Goal: Information Seeking & Learning: Learn about a topic

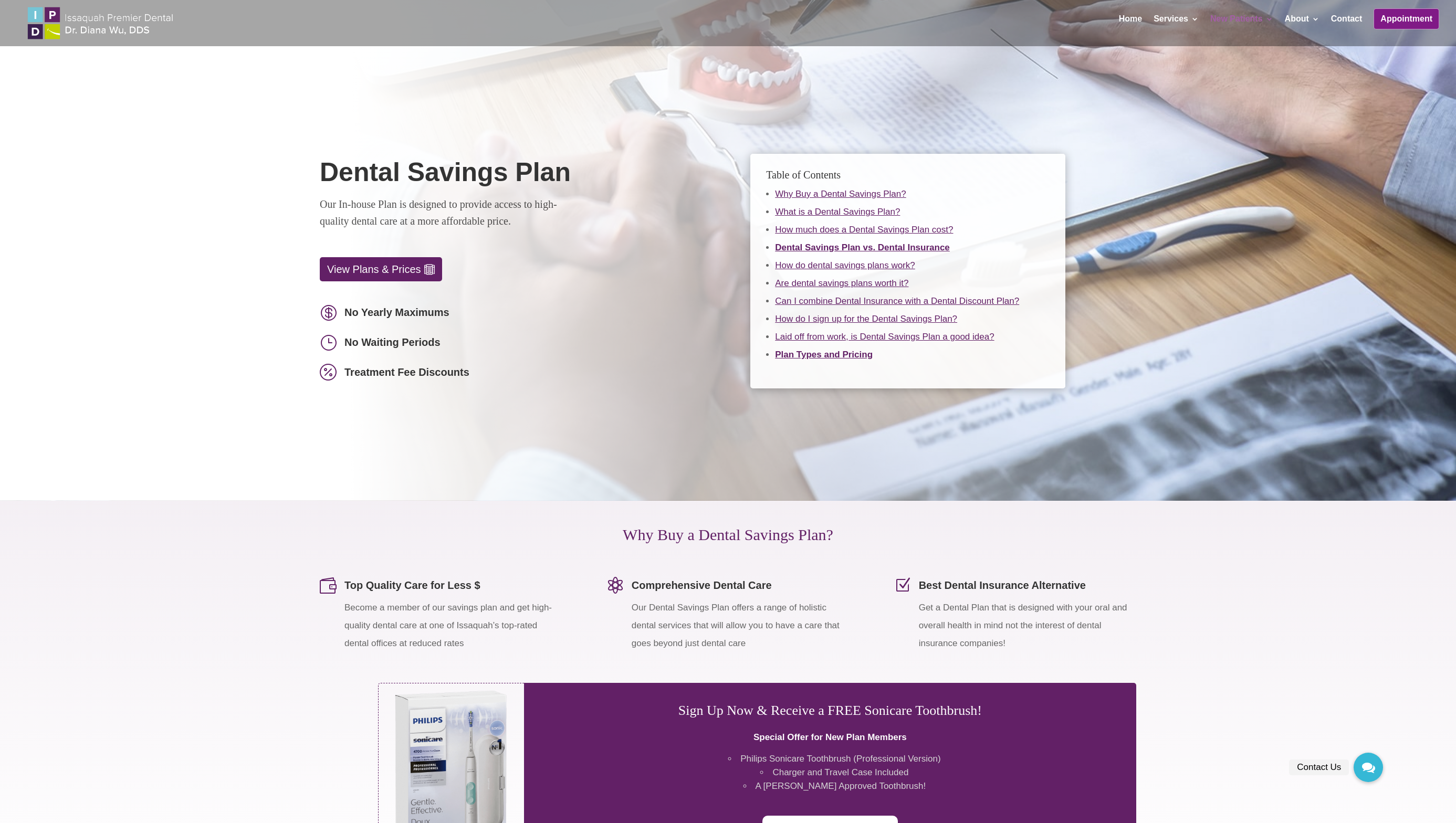
click at [388, 265] on link "View Plans & Prices" at bounding box center [381, 269] width 122 height 24
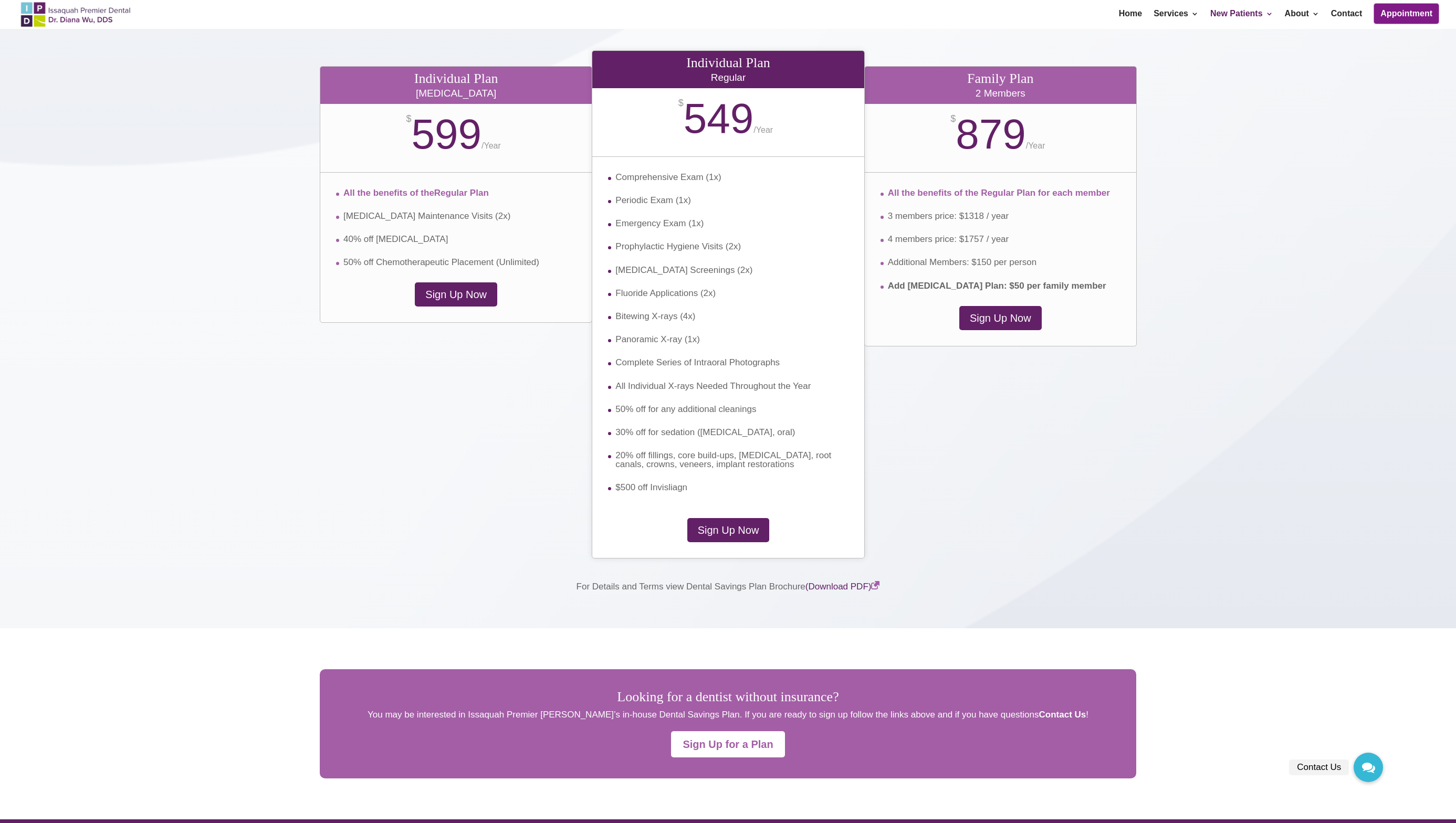
scroll to position [1840, 0]
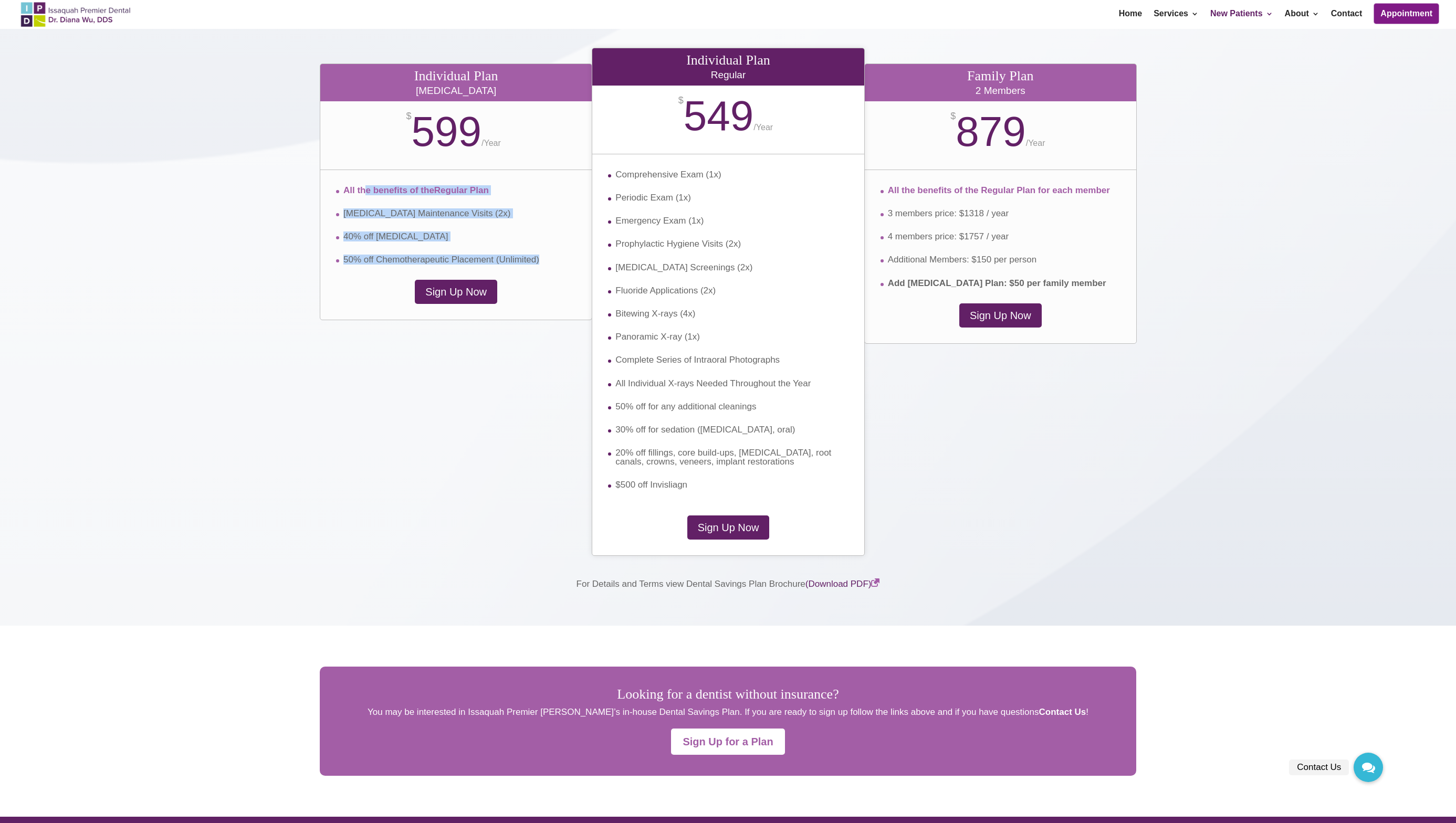
drag, startPoint x: 364, startPoint y: 194, endPoint x: 349, endPoint y: 282, distance: 89.3
click at [349, 282] on div "Individual Plan Periodontal $ 599 / Year All the benefits of the Regular Plan P…" at bounding box center [455, 192] width 273 height 256
click at [349, 282] on div "Sign Up Now" at bounding box center [456, 291] width 272 height 24
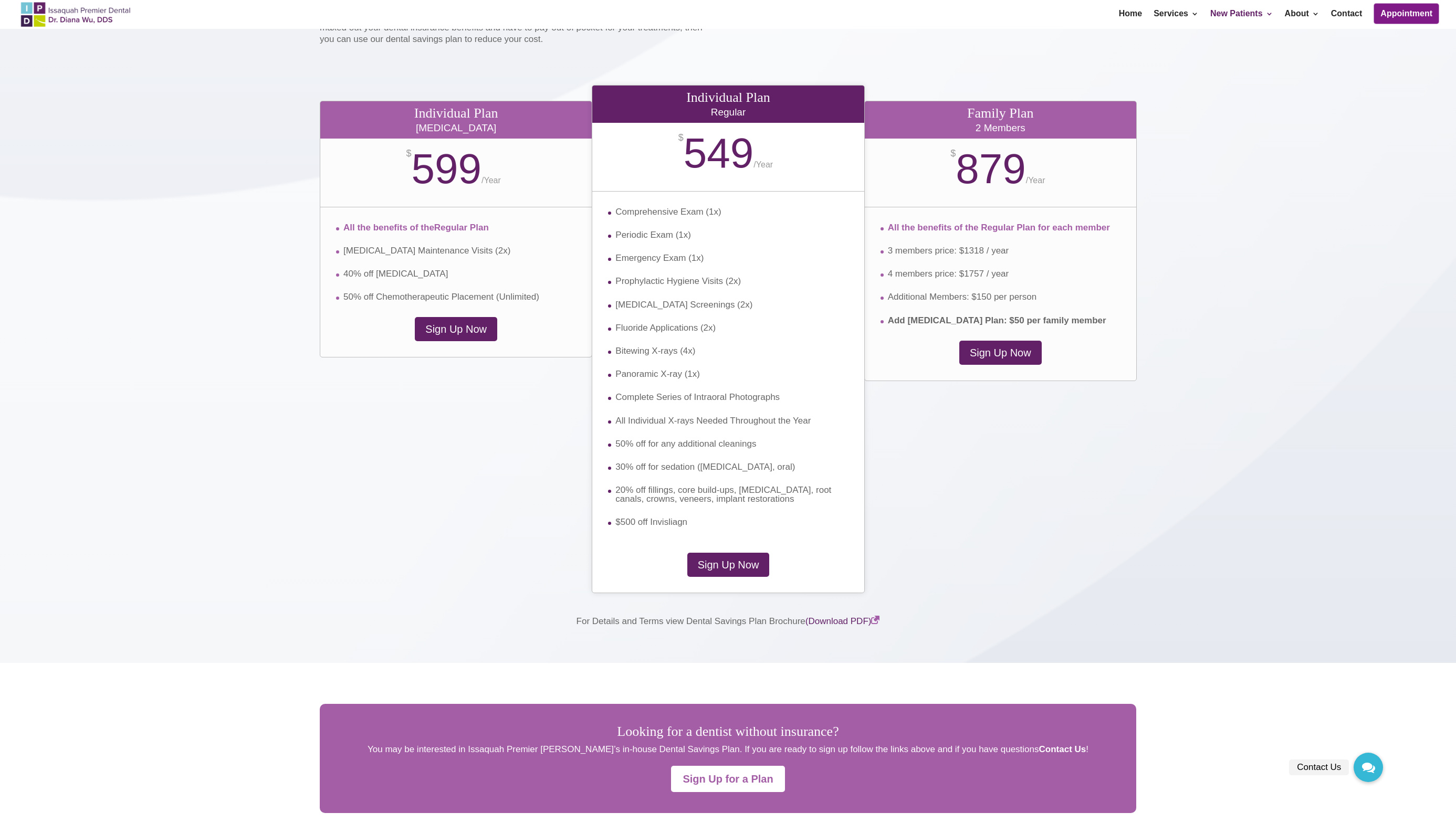
scroll to position [1798, 0]
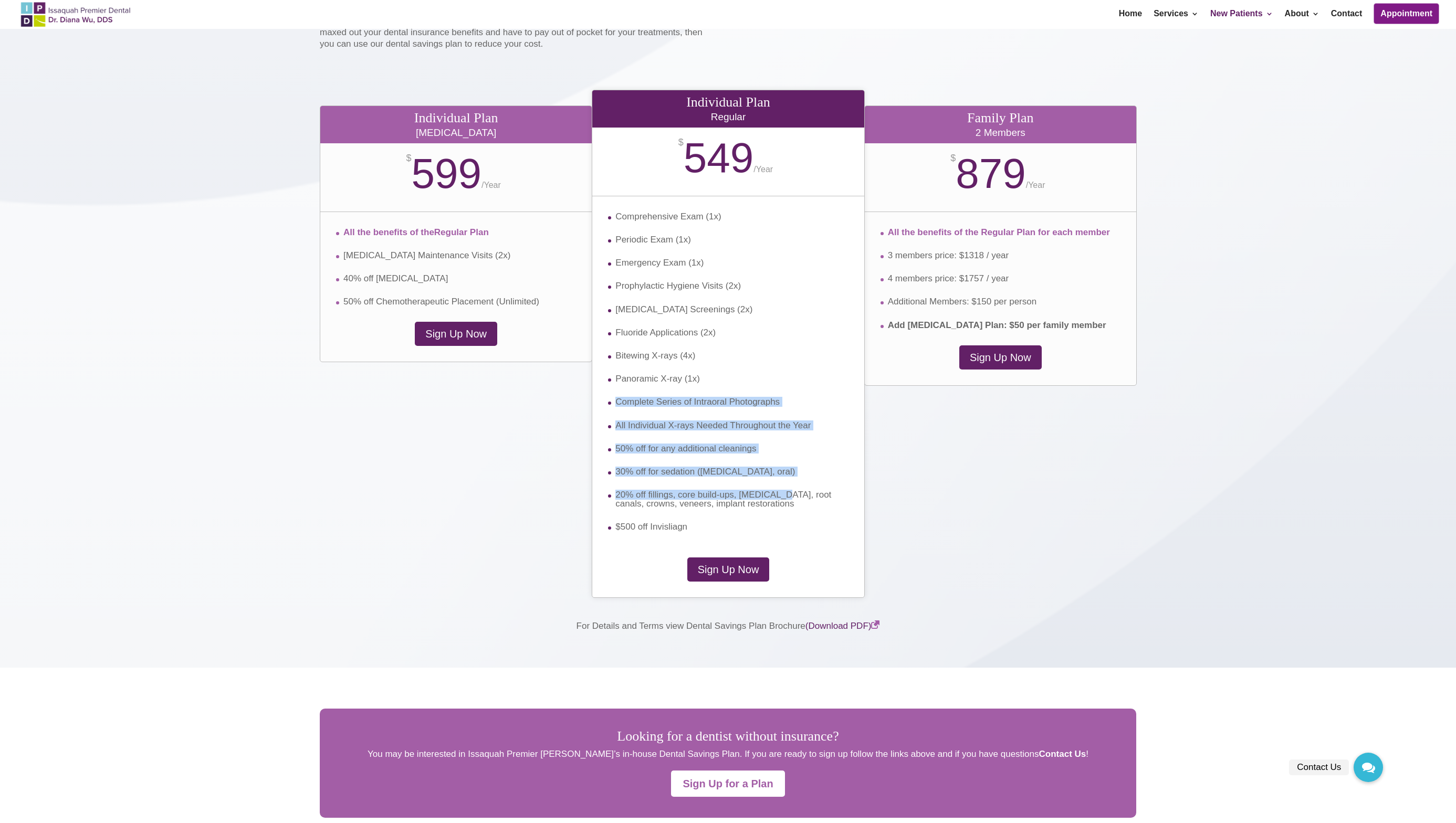
drag, startPoint x: 801, startPoint y: 395, endPoint x: 771, endPoint y: 499, distance: 108.2
click at [776, 492] on ul "Comprehensive Exam (1x) Periodic Exam (1x) Emergency Exam (1x) Prophylactic Hyg…" at bounding box center [728, 372] width 240 height 319
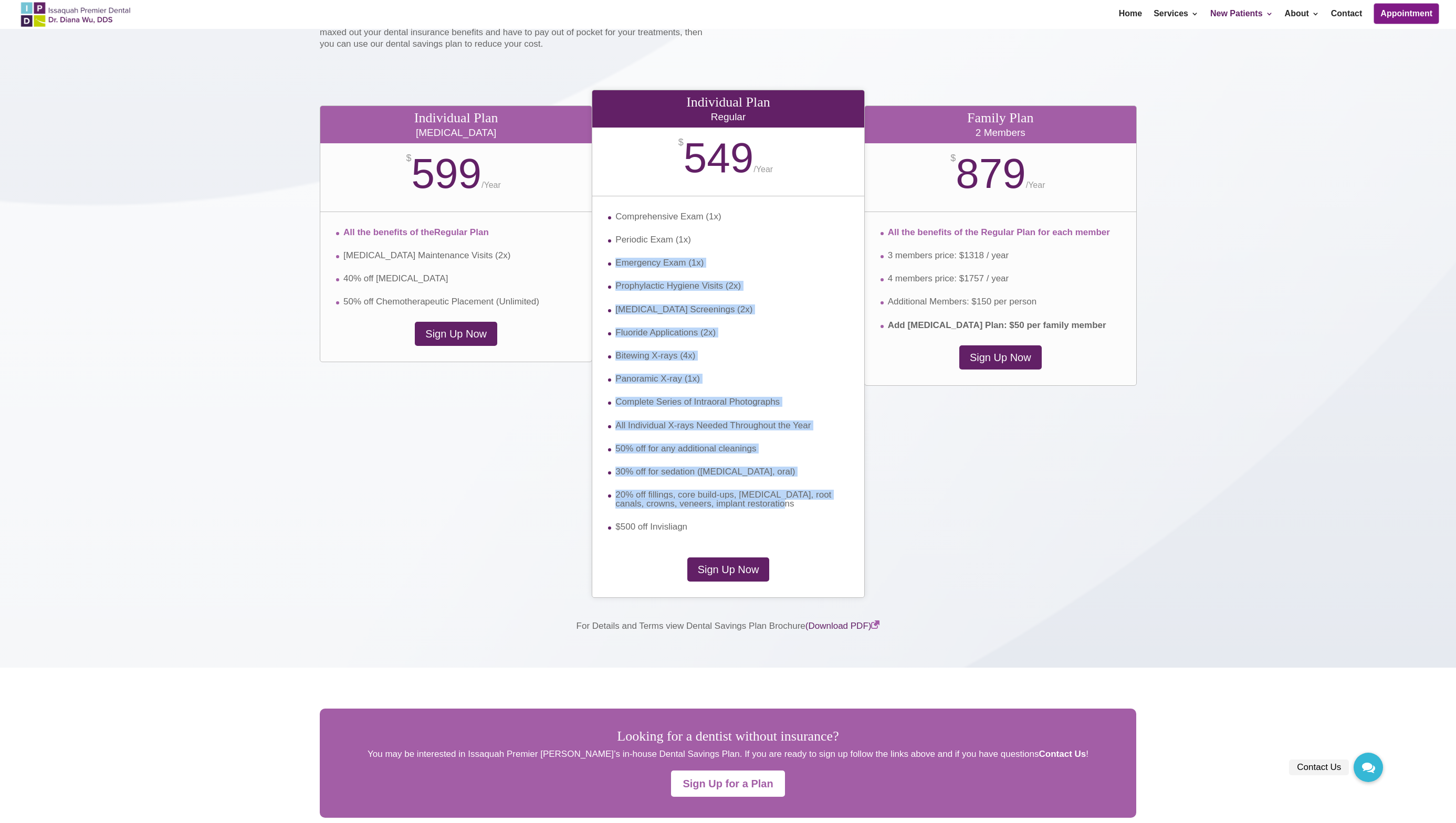
drag, startPoint x: 765, startPoint y: 508, endPoint x: 729, endPoint y: 244, distance: 266.4
click at [728, 245] on ul "Comprehensive Exam (1x) Periodic Exam (1x) Emergency Exam (1x) Prophylactic Hyg…" at bounding box center [728, 372] width 240 height 319
drag, startPoint x: 730, startPoint y: 211, endPoint x: 759, endPoint y: 516, distance: 306.4
click at [758, 515] on div "Comprehensive Exam (1x) Periodic Exam (1x) Emergency Exam (1x) Prophylactic Hyg…" at bounding box center [728, 376] width 272 height 361
click at [759, 516] on li "20% off fillings, core build-ups, [MEDICAL_DATA], root canals, crowns, veneers,…" at bounding box center [728, 506] width 240 height 32
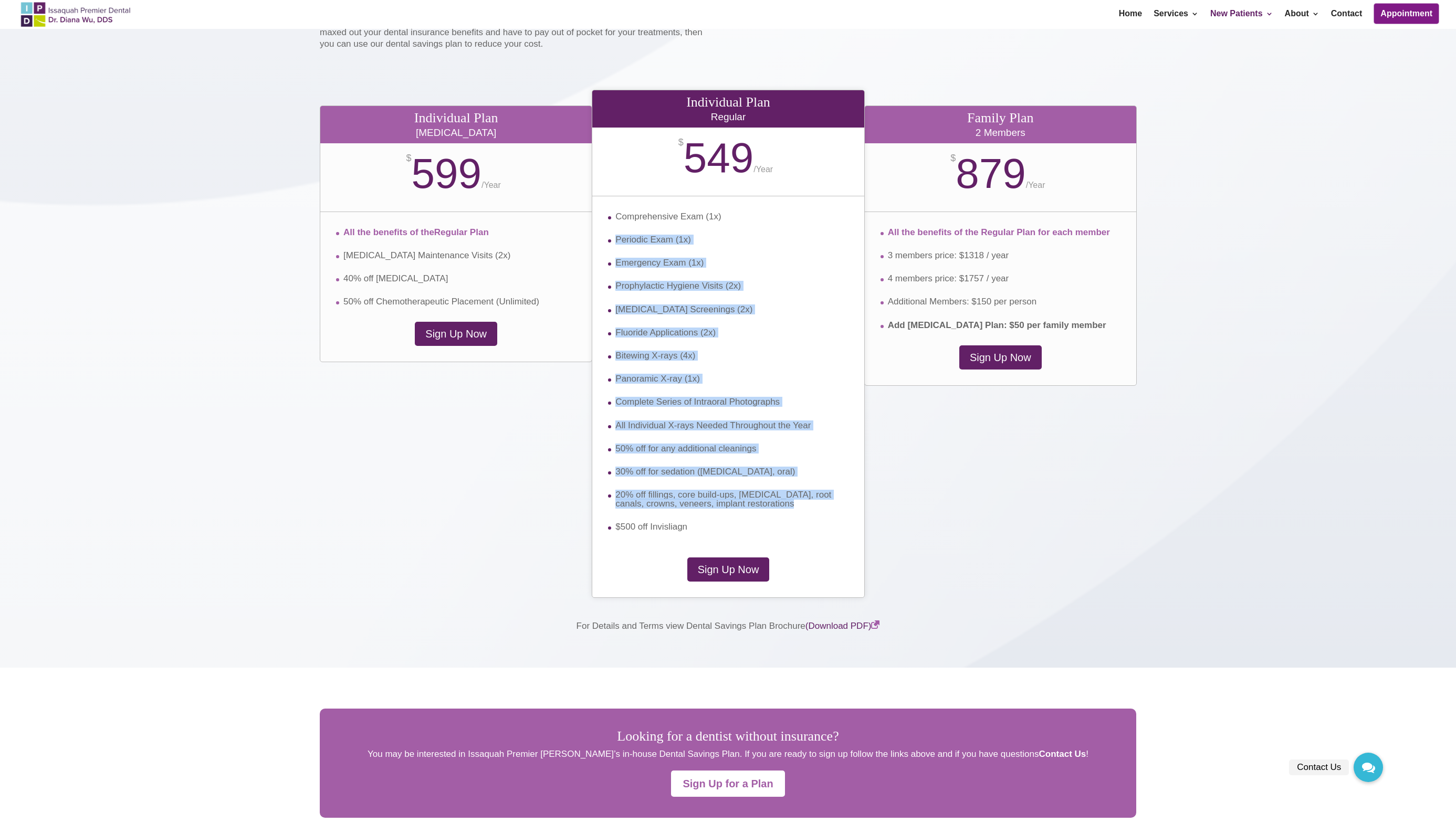
drag, startPoint x: 759, startPoint y: 516, endPoint x: 669, endPoint y: 215, distance: 314.2
click at [670, 219] on ul "Comprehensive Exam (1x) Periodic Exam (1x) Emergency Exam (1x) Prophylactic Hyg…" at bounding box center [728, 372] width 240 height 319
drag, startPoint x: 666, startPoint y: 207, endPoint x: 714, endPoint y: 456, distance: 253.6
click at [714, 456] on div "Comprehensive Exam (1x) Periodic Exam (1x) Emergency Exam (1x) Prophylactic Hyg…" at bounding box center [728, 376] width 272 height 361
click at [714, 456] on li "50% off for any additional cleanings" at bounding box center [728, 455] width 240 height 23
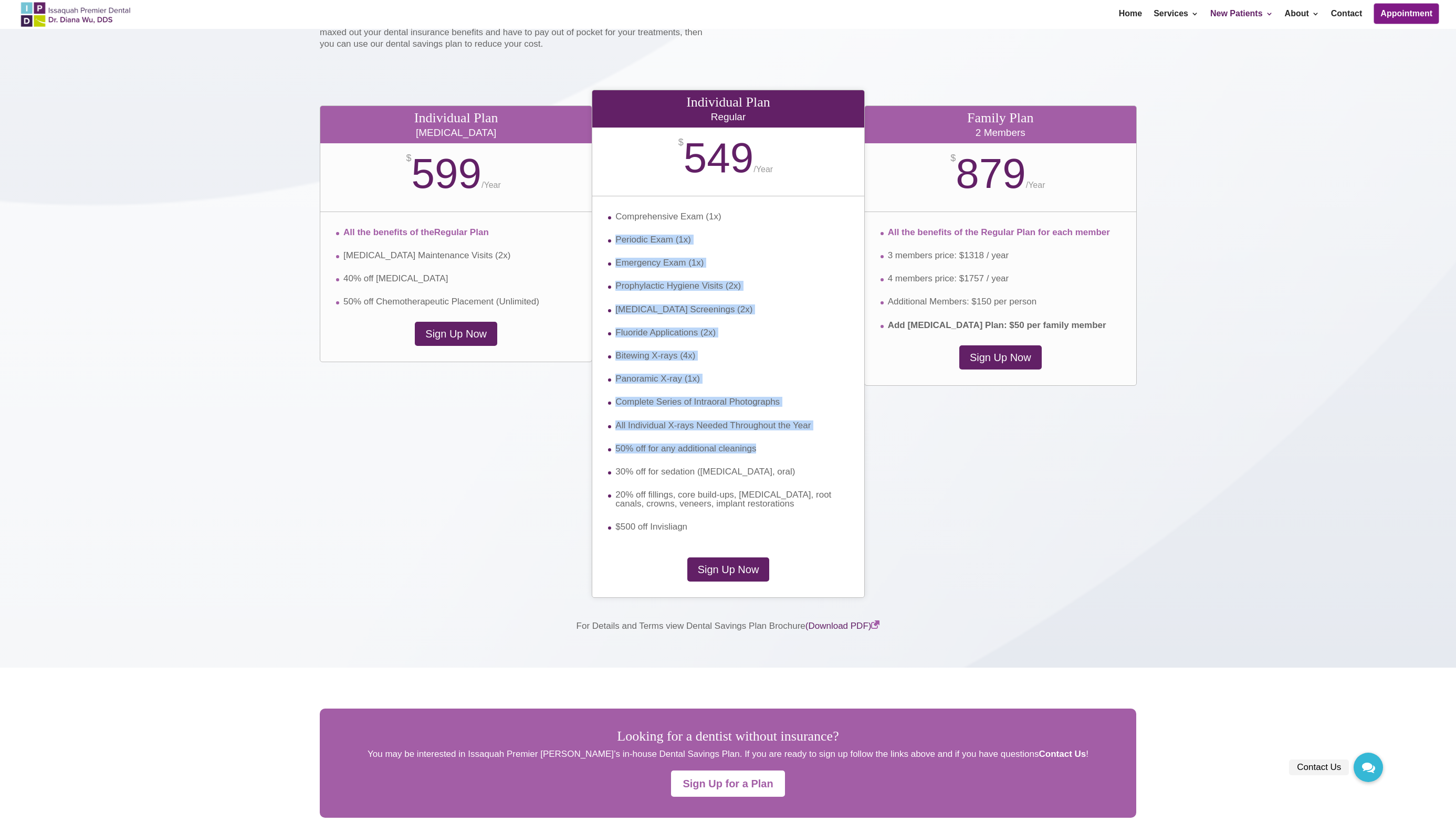
drag, startPoint x: 714, startPoint y: 456, endPoint x: 663, endPoint y: 224, distance: 237.5
click at [665, 228] on ul "Comprehensive Exam (1x) Periodic Exam (1x) Emergency Exam (1x) Prophylactic Hyg…" at bounding box center [728, 372] width 240 height 319
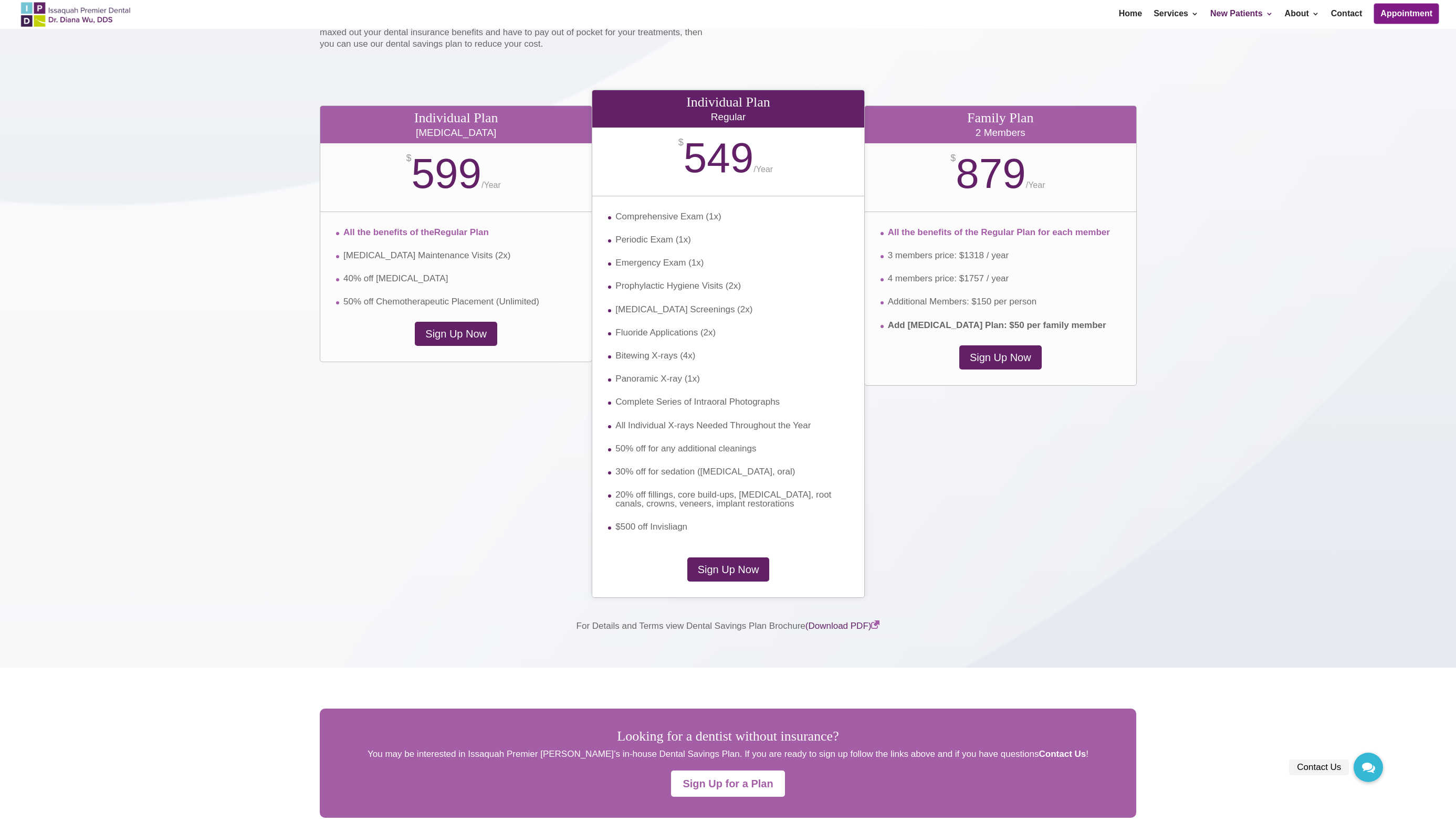
click at [663, 222] on span "Comprehensive Exam (1x)" at bounding box center [668, 217] width 105 height 10
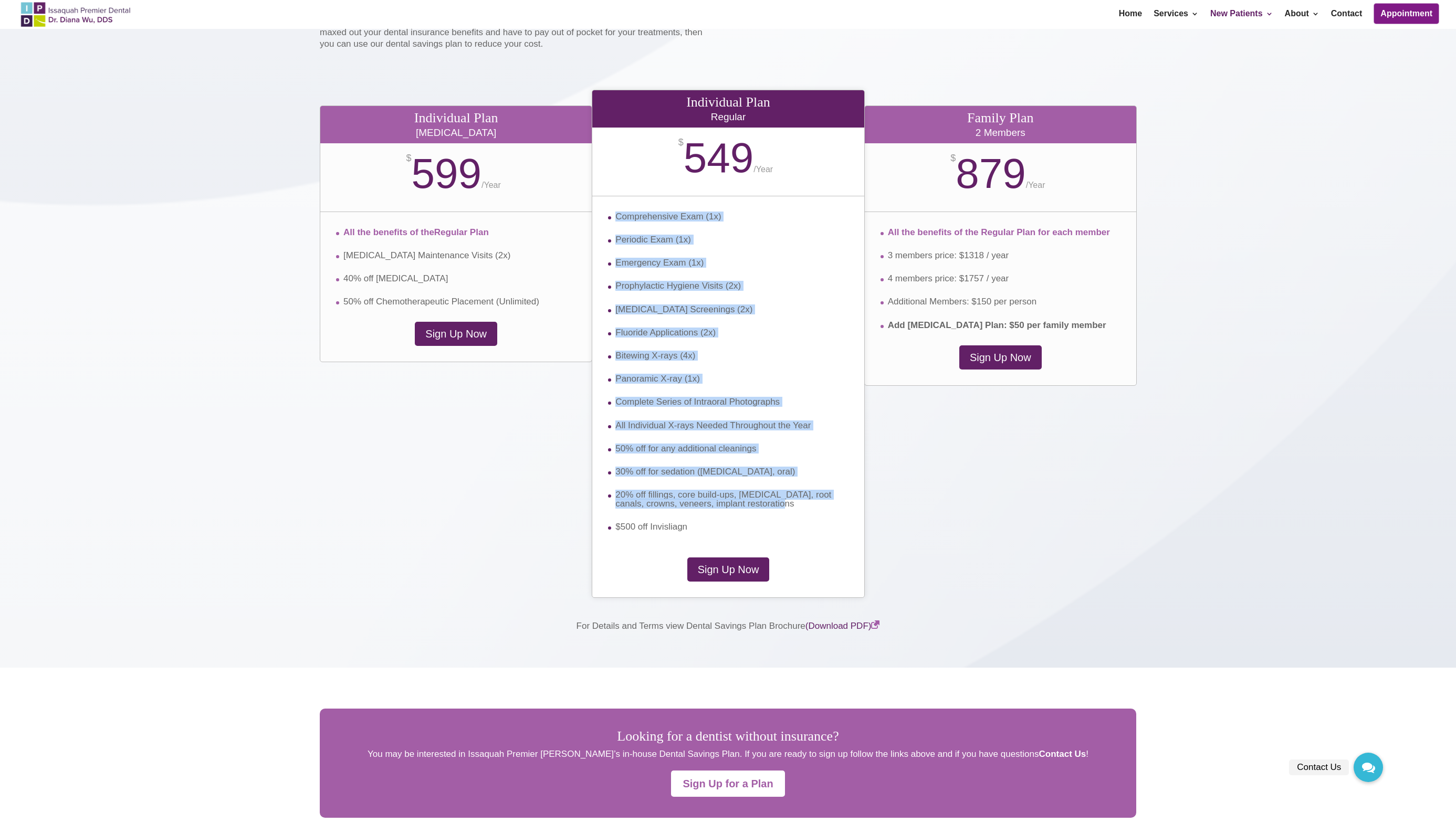
drag, startPoint x: 647, startPoint y: 214, endPoint x: 778, endPoint y: 510, distance: 323.7
click at [770, 505] on div "Comprehensive Exam (1x) Periodic Exam (1x) Emergency Exam (1x) Prophylactic Hyg…" at bounding box center [728, 376] width 272 height 361
drag, startPoint x: 782, startPoint y: 513, endPoint x: 698, endPoint y: 201, distance: 323.1
click at [699, 203] on div "Comprehensive Exam (1x) Periodic Exam (1x) Emergency Exam (1x) Prophylactic Hyg…" at bounding box center [728, 376] width 272 height 361
drag, startPoint x: 692, startPoint y: 191, endPoint x: 789, endPoint y: 492, distance: 316.2
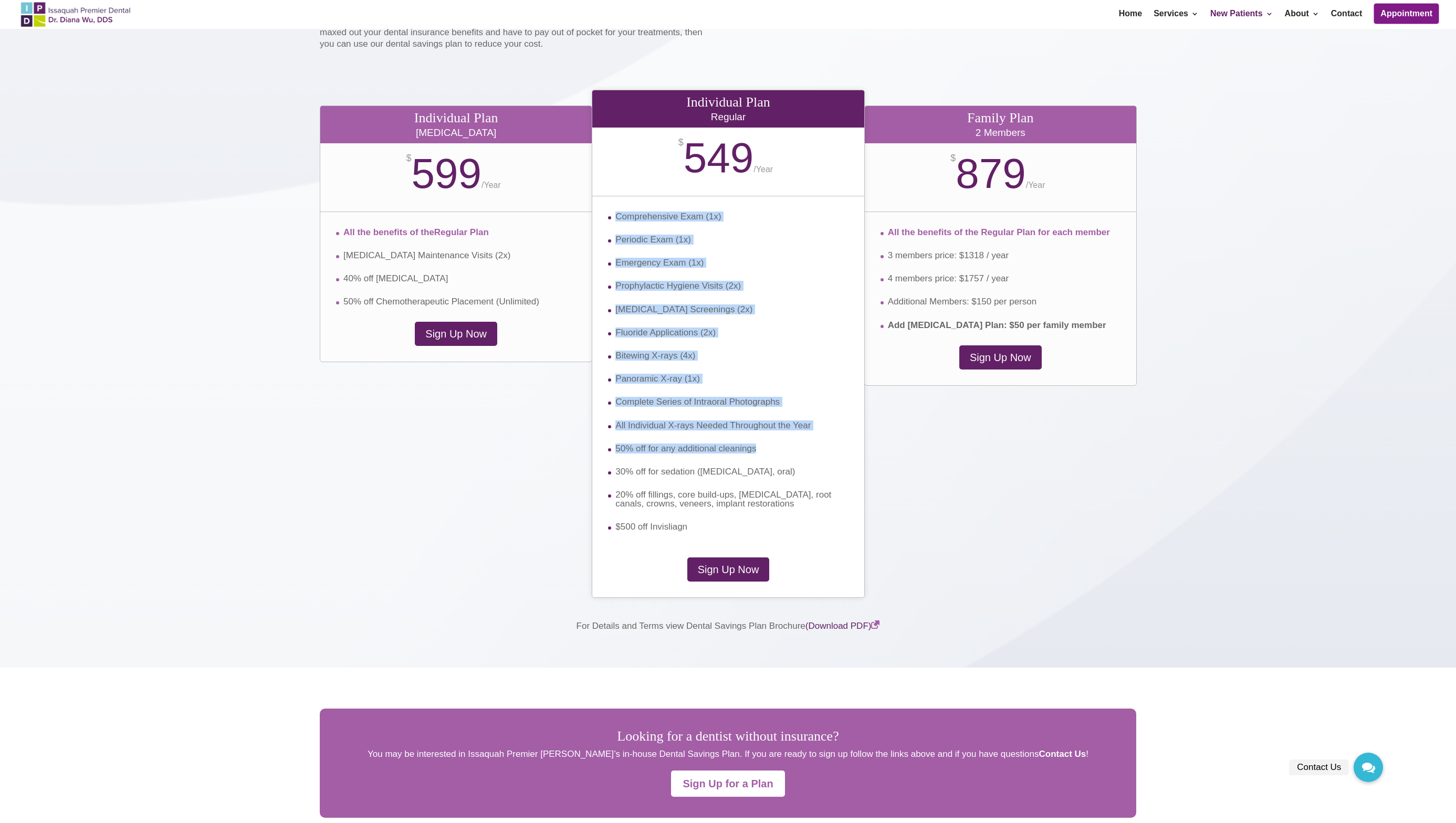
click at [787, 480] on div "Individual Plan Regular $ 549 / Year Comprehensive Exam (1x) Periodic Exam (1x)…" at bounding box center [728, 344] width 273 height 508
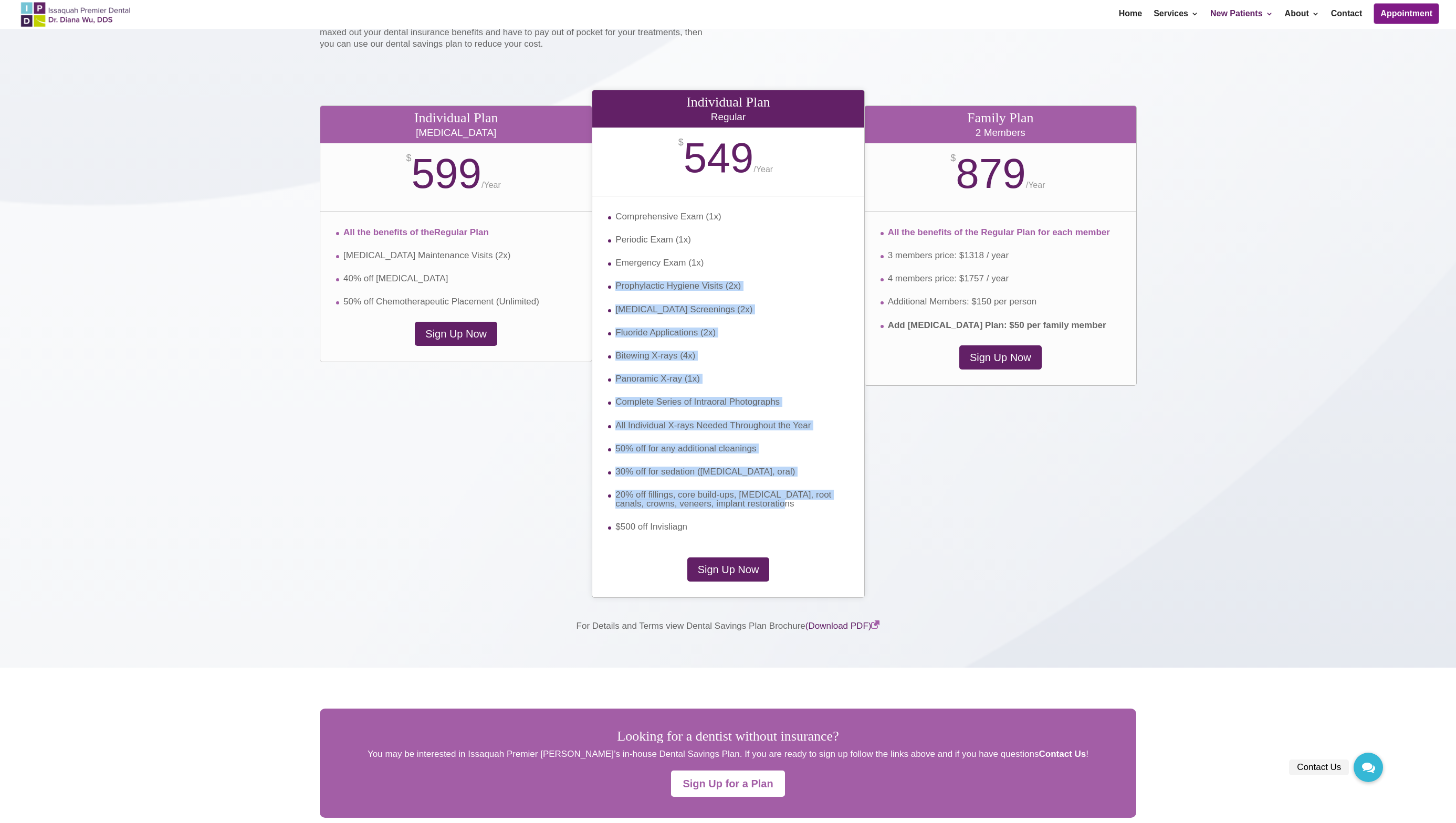
drag, startPoint x: 795, startPoint y: 516, endPoint x: 702, endPoint y: 238, distance: 293.1
click at [703, 241] on ul "Comprehensive Exam (1x) Periodic Exam (1x) Emergency Exam (1x) Prophylactic Hyg…" at bounding box center [728, 372] width 240 height 319
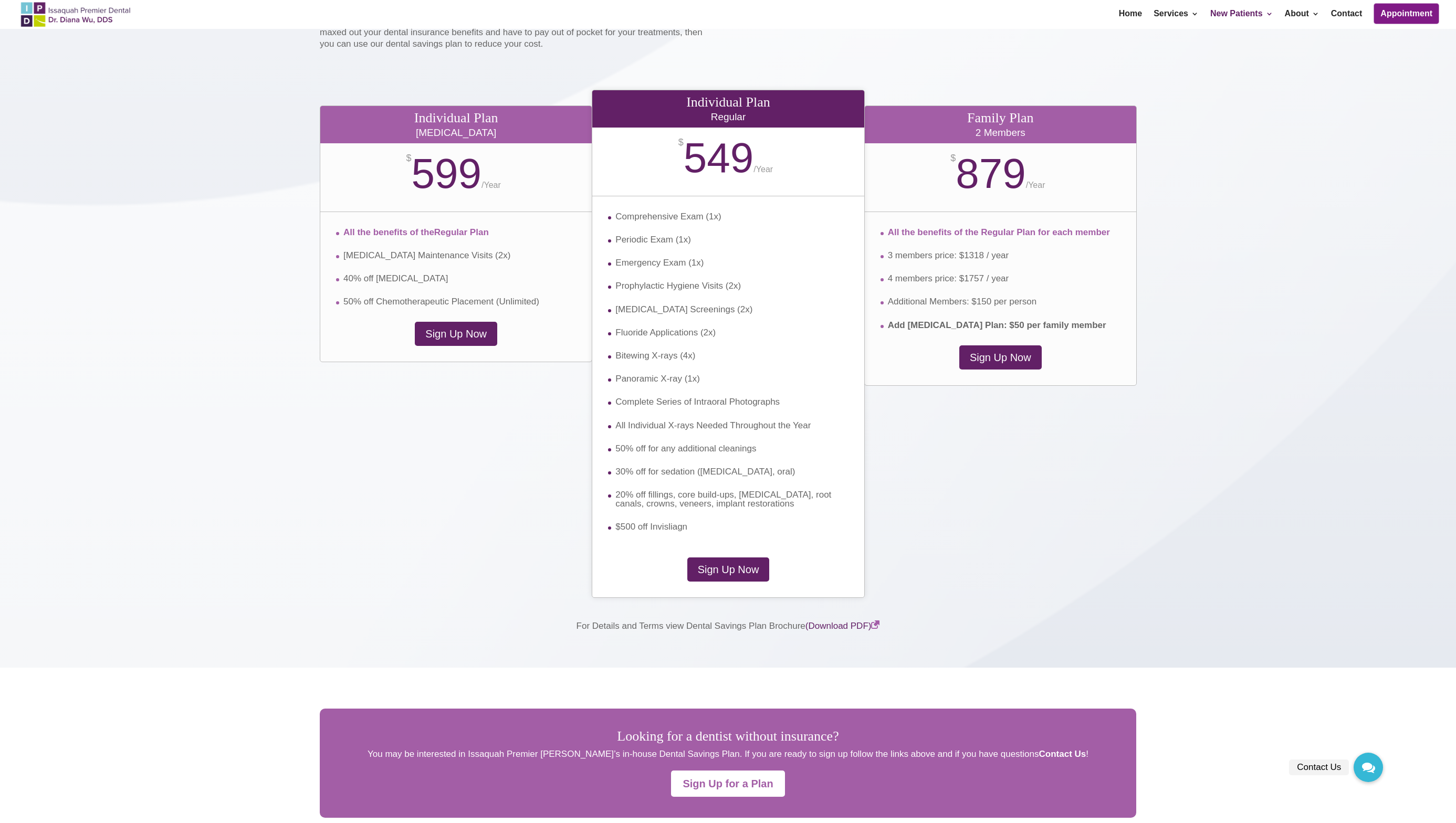
click at [697, 231] on li "Comprehensive Exam (1x)" at bounding box center [728, 223] width 240 height 23
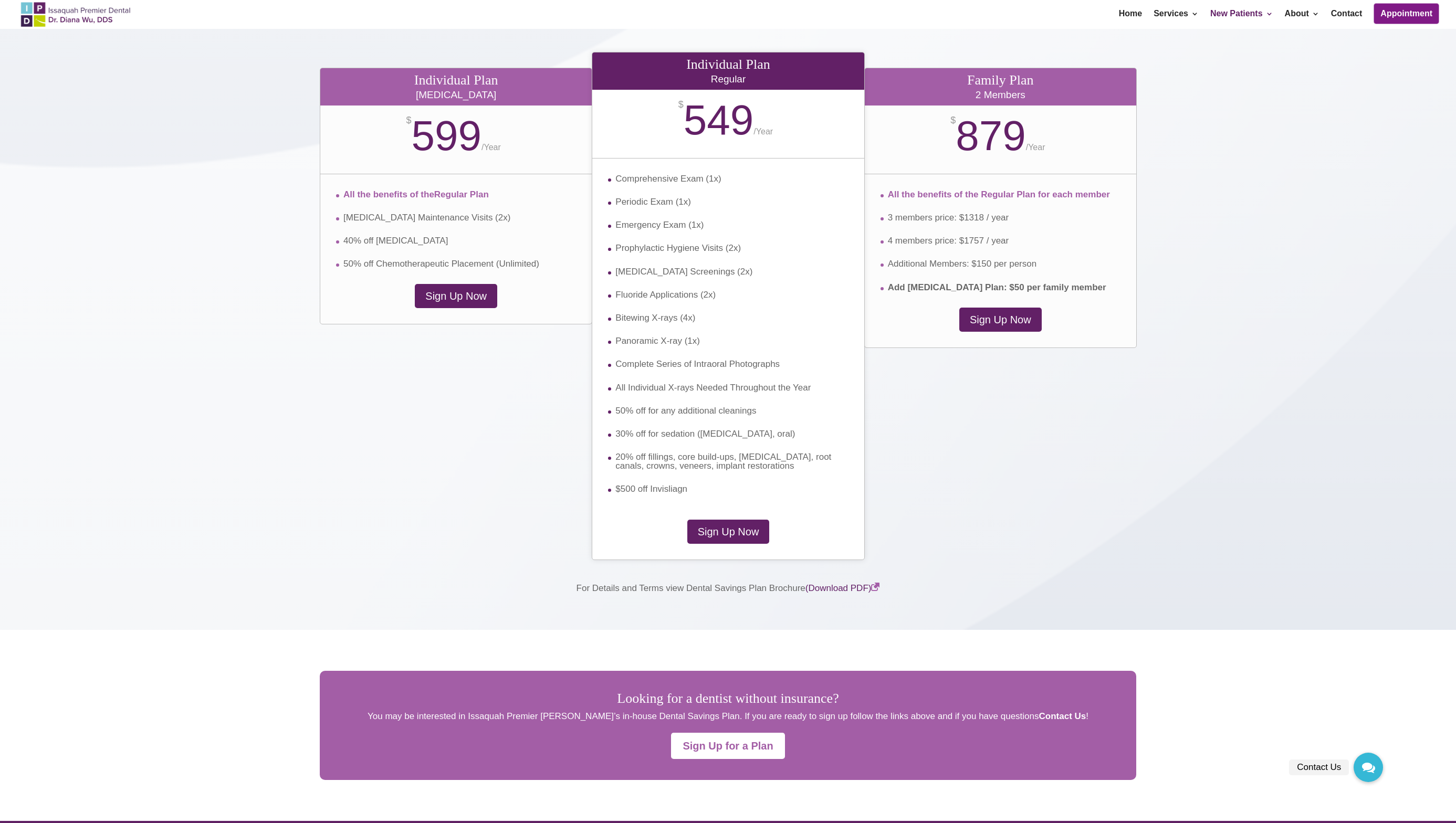
scroll to position [1840, 0]
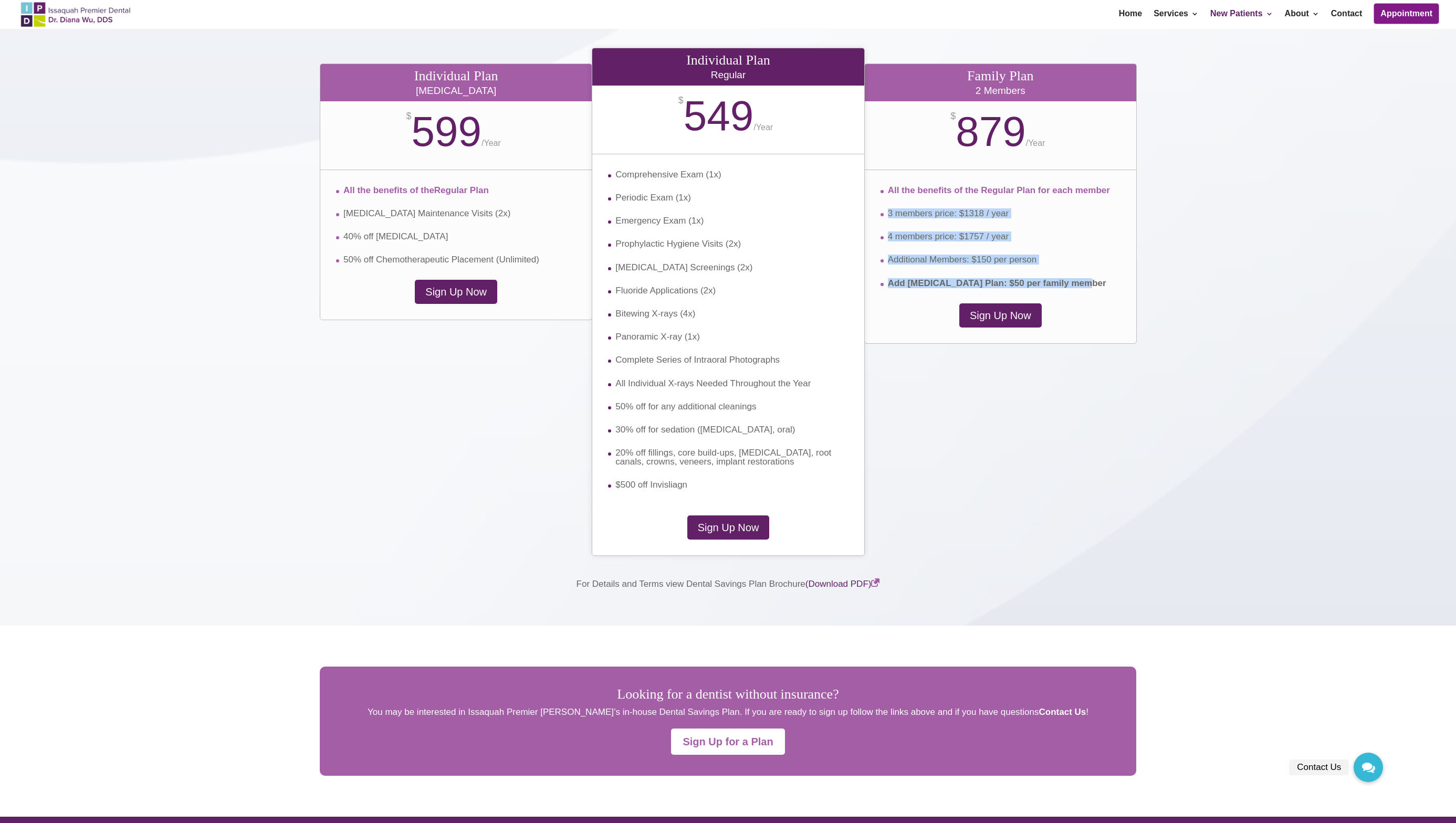
drag, startPoint x: 910, startPoint y: 223, endPoint x: 1097, endPoint y: 287, distance: 197.6
click at [1095, 281] on ul "All the benefits of the Regular Plan for each member 3 members price: $1318 / y…" at bounding box center [1001, 237] width 240 height 102
click at [1098, 290] on div "All the benefits of the Regular Plan for each member 3 members price: $1318 / y…" at bounding box center [1001, 236] width 272 height 133
drag, startPoint x: 1098, startPoint y: 290, endPoint x: 985, endPoint y: 166, distance: 167.8
click at [985, 166] on div "Family Plan 2 Members $ 879 / Year All the benefits of the Regular Plan for eac…" at bounding box center [1000, 203] width 273 height 279
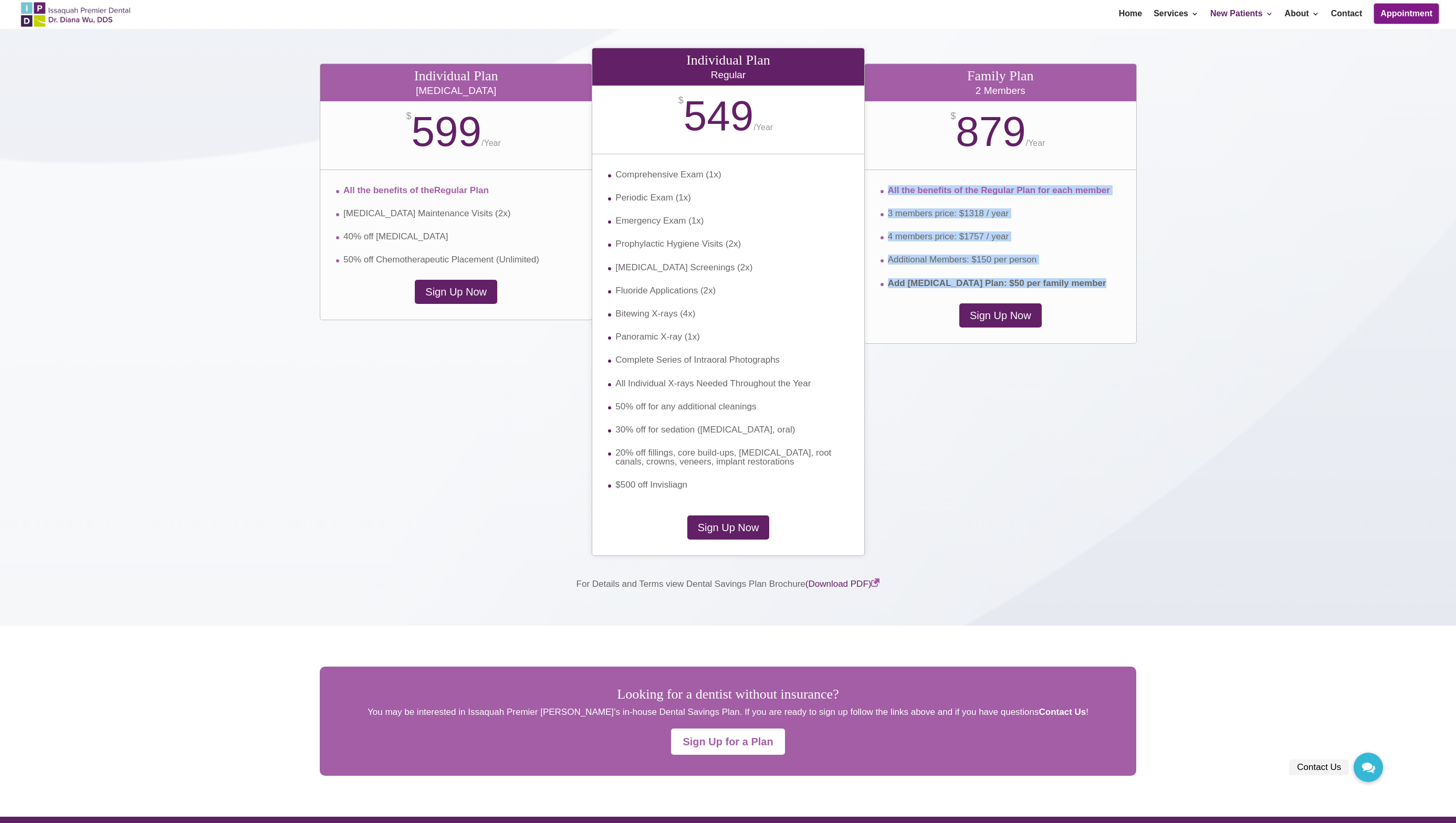
click at [984, 166] on div "$ 879 / Year" at bounding box center [1001, 135] width 272 height 68
drag, startPoint x: 984, startPoint y: 166, endPoint x: 1115, endPoint y: 285, distance: 177.0
click at [1112, 283] on div "Family Plan 2 Members $ 879 / Year All the benefits of the Regular Plan for eac…" at bounding box center [1000, 203] width 273 height 279
click at [1115, 285] on li "Add [MEDICAL_DATA] Plan: $50 per family member" at bounding box center [1001, 283] width 240 height 9
drag, startPoint x: 1109, startPoint y: 281, endPoint x: 984, endPoint y: 172, distance: 165.8
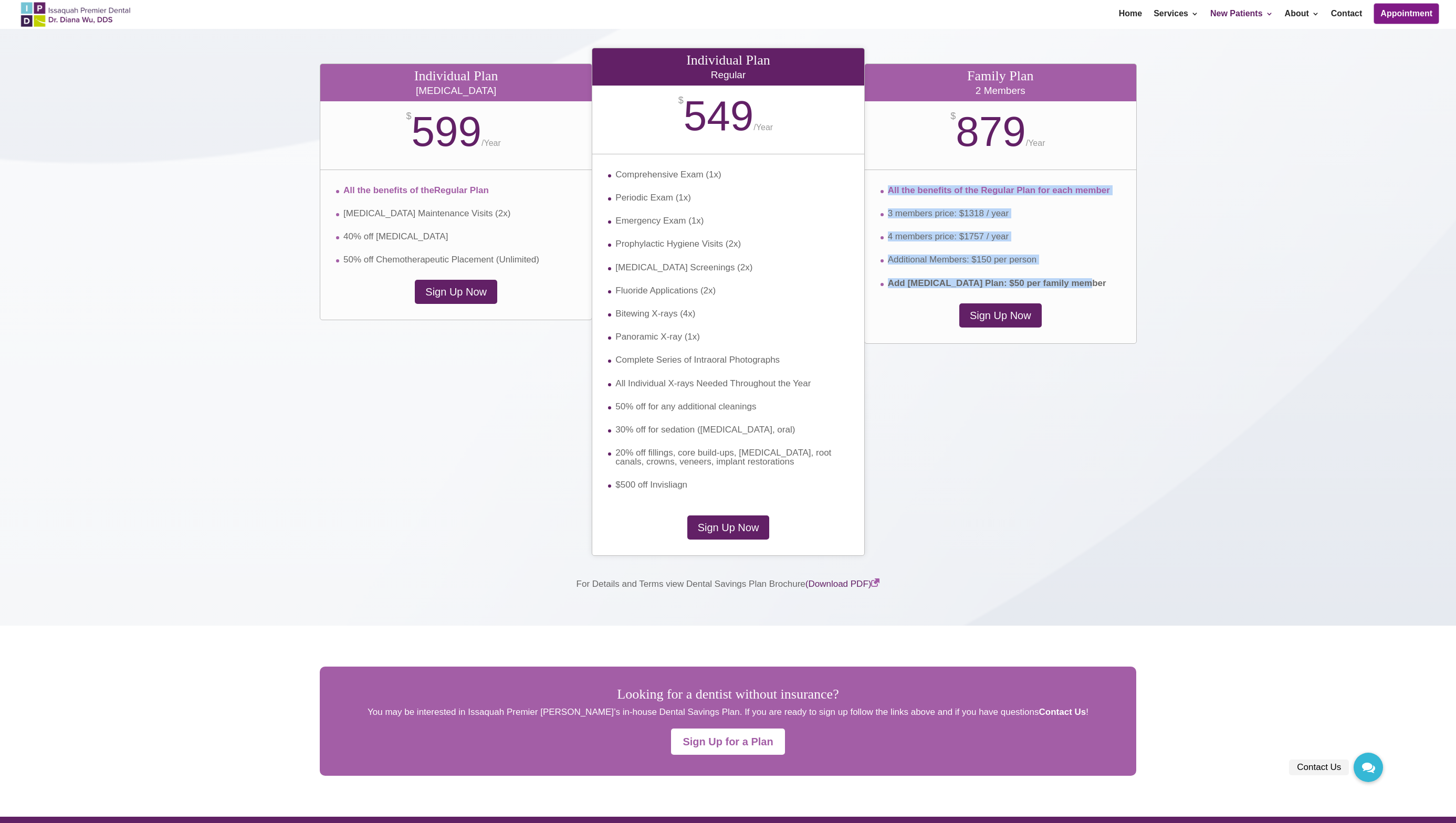
click at [984, 172] on div "All the benefits of the Regular Plan for each member 3 members price: $1318 / y…" at bounding box center [1001, 236] width 272 height 133
drag, startPoint x: 984, startPoint y: 172, endPoint x: 1079, endPoint y: 263, distance: 131.6
click at [1078, 262] on div "All the benefits of the Regular Plan for each member 3 members price: $1318 / y…" at bounding box center [1001, 236] width 272 height 133
click at [1080, 270] on li "Additional Members: $150 per person" at bounding box center [1001, 266] width 240 height 23
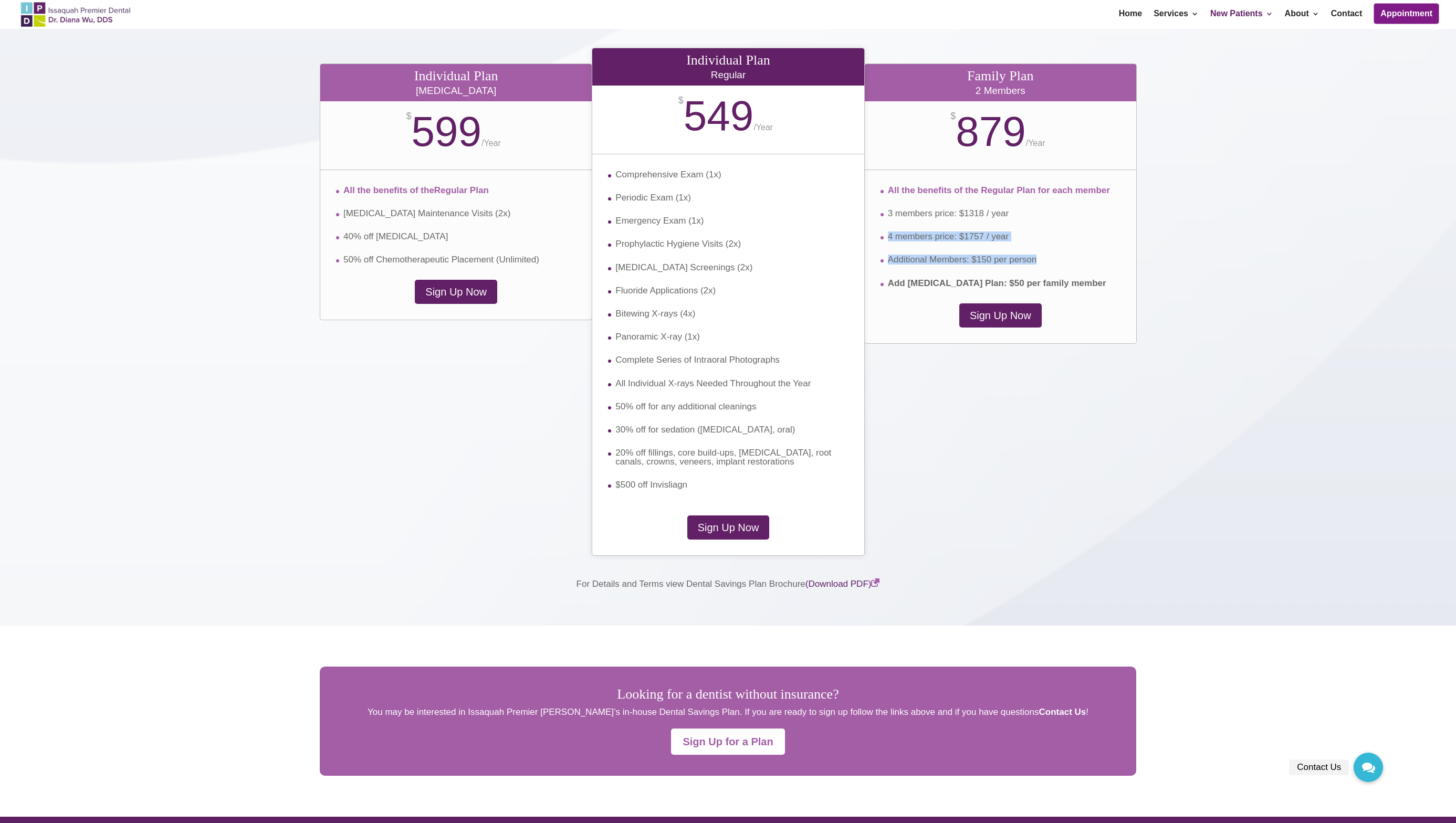
drag, startPoint x: 1079, startPoint y: 273, endPoint x: 1038, endPoint y: 215, distance: 71.0
click at [1038, 215] on ul "All the benefits of the Regular Plan for each member 3 members price: $1318 / y…" at bounding box center [1001, 237] width 240 height 102
click at [1038, 215] on li "3 members price: $1318 / year" at bounding box center [1001, 220] width 240 height 23
drag, startPoint x: 1018, startPoint y: 181, endPoint x: 1064, endPoint y: 272, distance: 102.0
click at [1064, 271] on div "All the benefits of the Regular Plan for each member 3 members price: $1318 / y…" at bounding box center [1001, 236] width 272 height 133
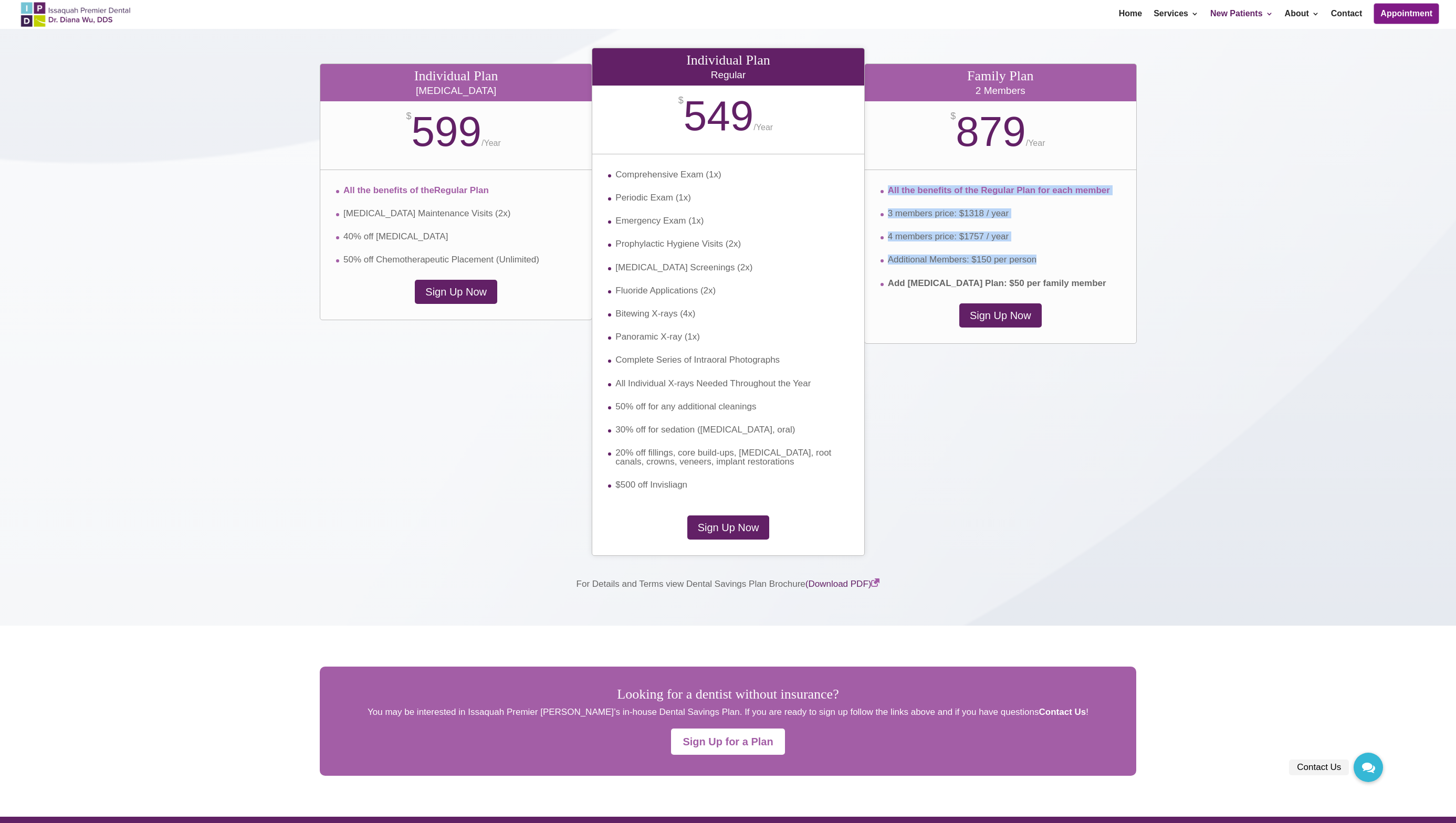
click at [1064, 272] on li "Additional Members: $150 per person" at bounding box center [1001, 266] width 240 height 23
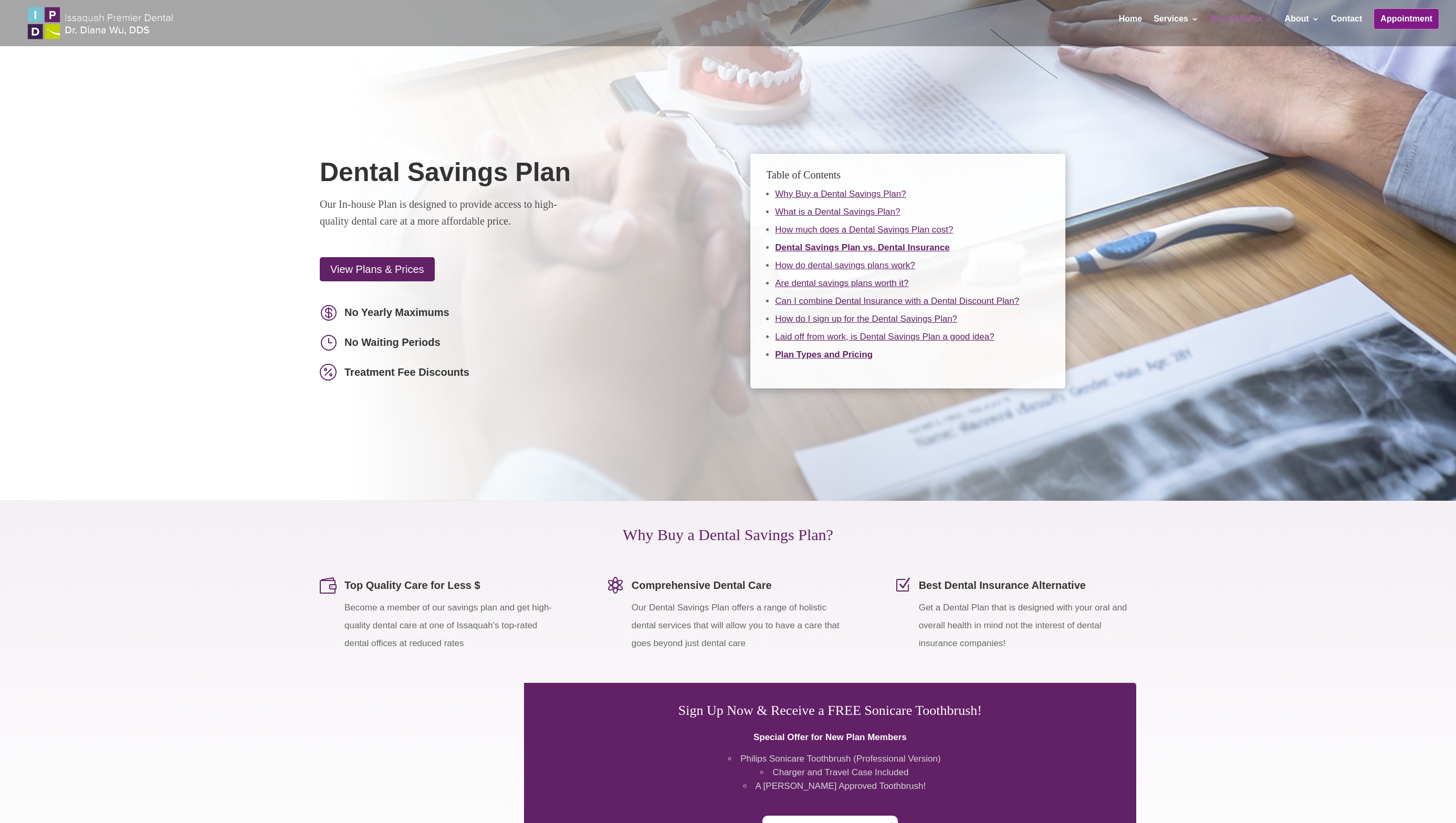
click at [1273, 147] on div "Dental Savings Plan Our In-house Plan is designed to provide access to high-qua…" at bounding box center [728, 251] width 1456 height 501
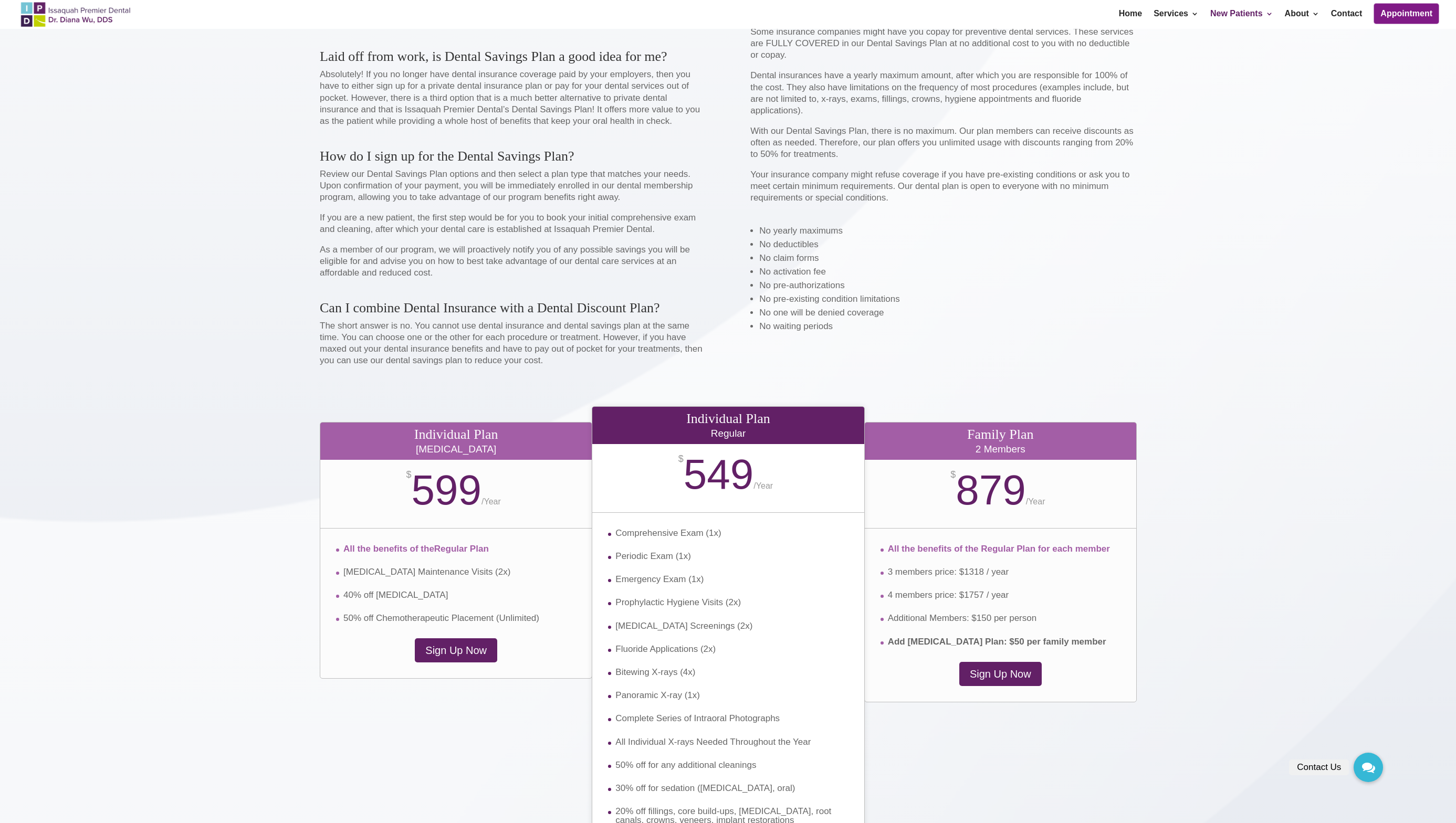
scroll to position [1482, 0]
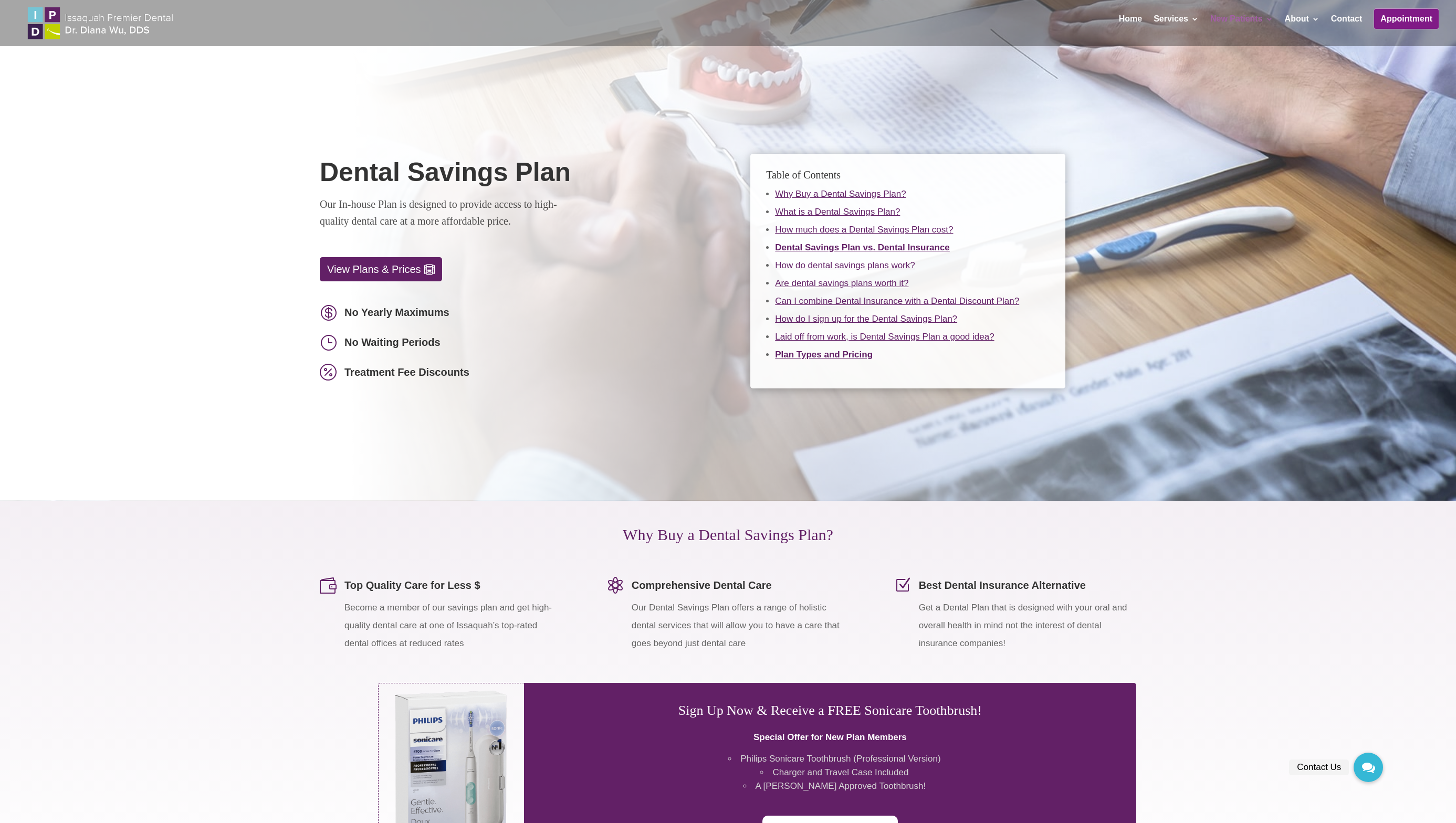
click at [385, 272] on link "View Plans & Prices" at bounding box center [381, 269] width 122 height 24
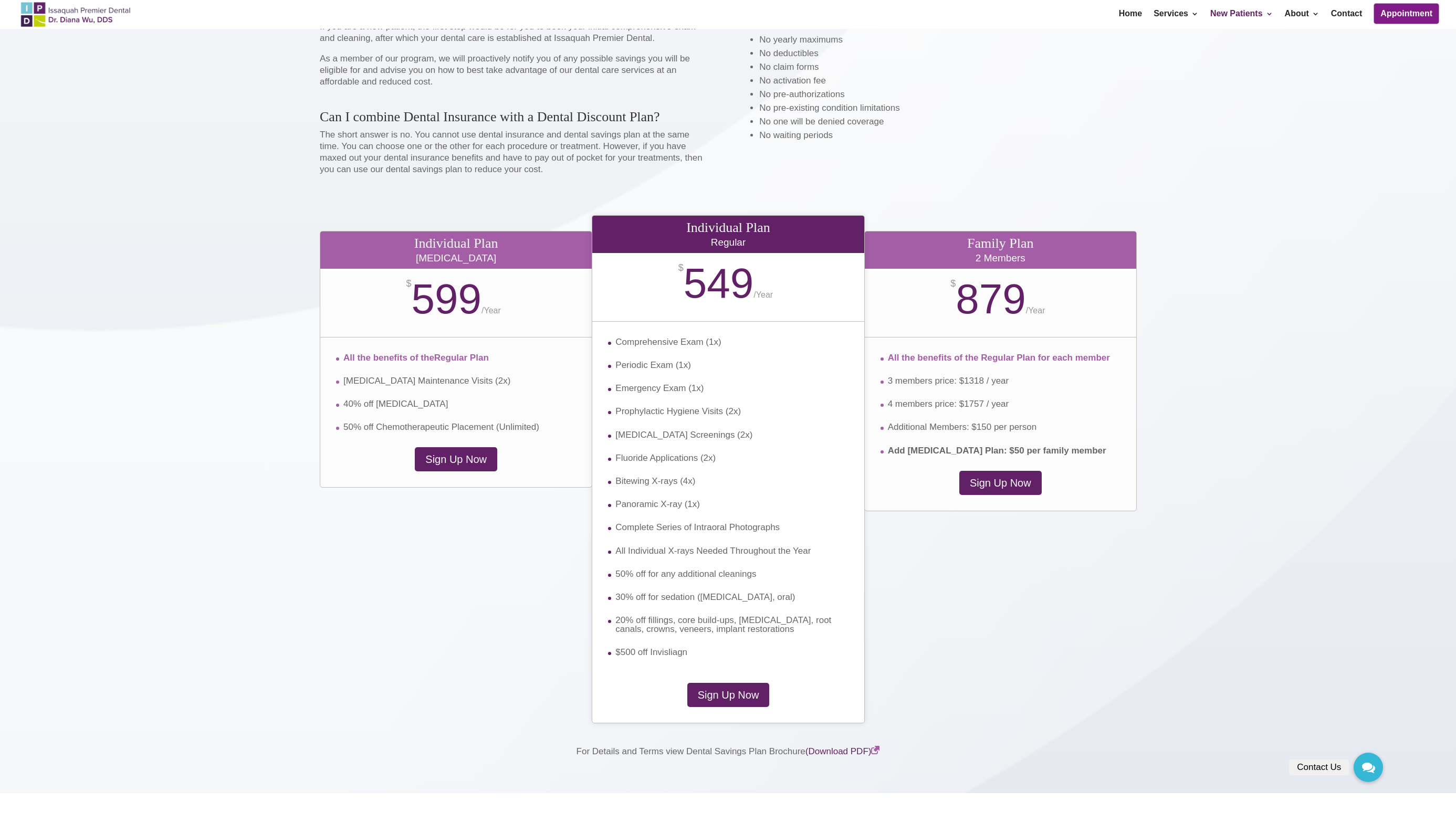
scroll to position [1672, 0]
click at [1049, 421] on li "4 members price: $1757 / year" at bounding box center [1001, 411] width 240 height 23
click at [1068, 441] on li "Additional Members: $150 per person" at bounding box center [1001, 434] width 240 height 23
click at [1066, 448] on strong "Add [MEDICAL_DATA] Plan: $50 per family member" at bounding box center [996, 451] width 218 height 10
drag, startPoint x: 1048, startPoint y: 450, endPoint x: 1000, endPoint y: 410, distance: 62.5
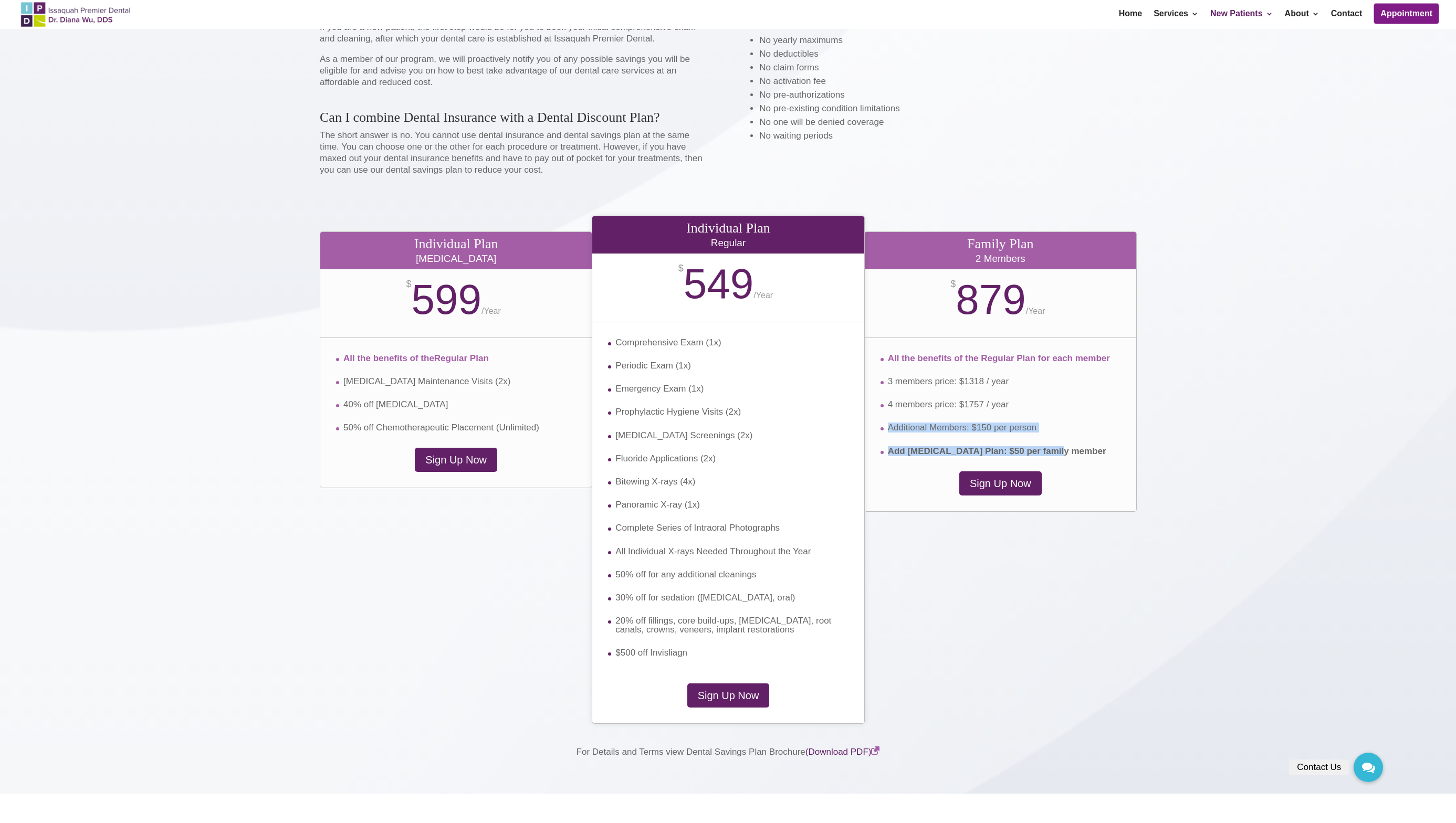
click at [1003, 413] on ul "All the benefits of the Regular Plan for each member 3 members price: $1318 / y…" at bounding box center [1001, 405] width 240 height 102
click at [1000, 410] on li "4 members price: $1757 / year" at bounding box center [1001, 411] width 240 height 23
drag, startPoint x: 986, startPoint y: 406, endPoint x: 1071, endPoint y: 444, distance: 93.1
click at [1069, 443] on ul "All the benefits of the Regular Plan for each member 3 members price: $1318 / y…" at bounding box center [1001, 405] width 240 height 102
click at [1075, 446] on li "Additional Members: $150 per person" at bounding box center [1001, 434] width 240 height 23
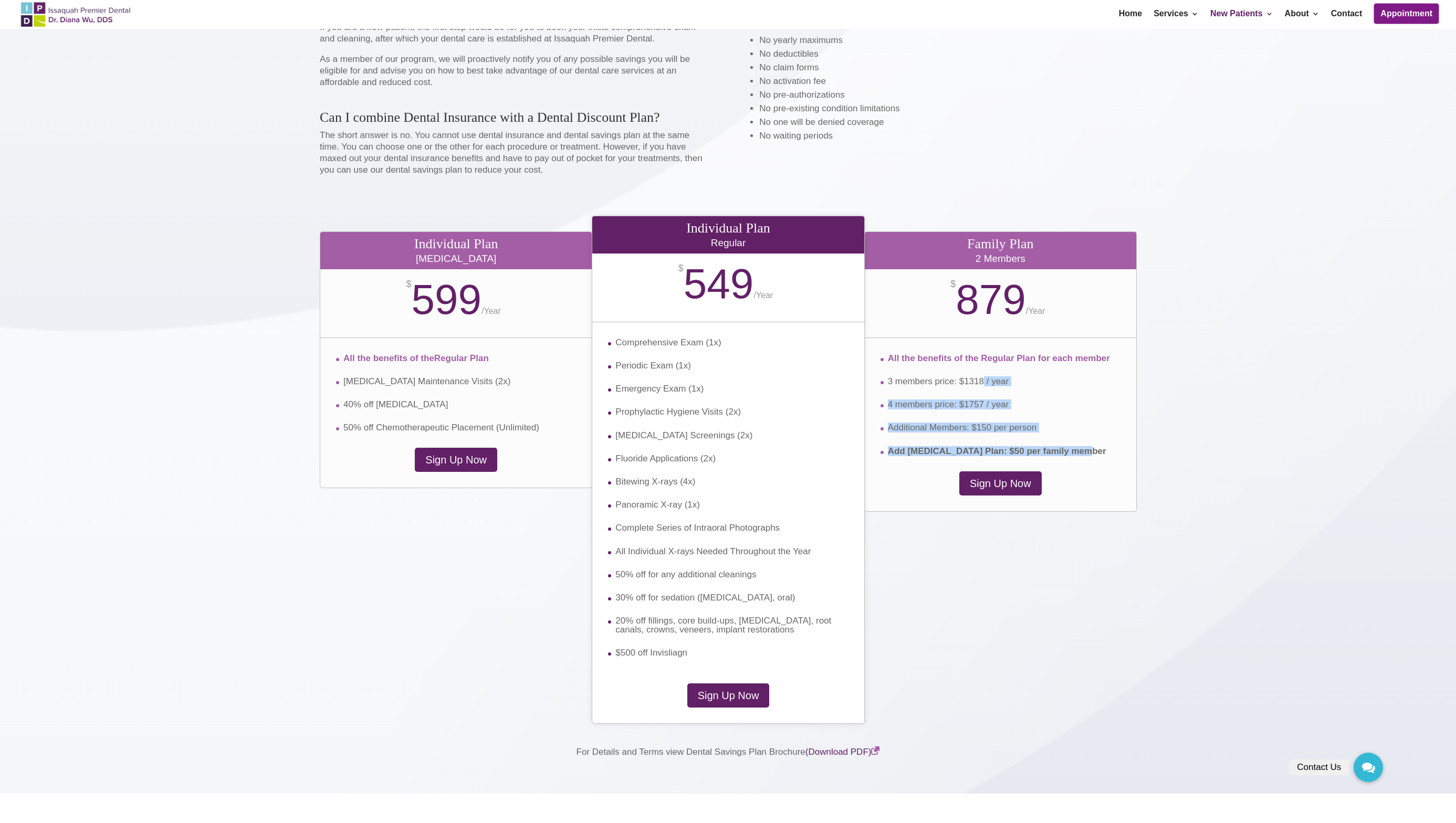
drag, startPoint x: 985, startPoint y: 387, endPoint x: 1083, endPoint y: 454, distance: 118.7
click at [1083, 454] on ul "All the benefits of the Regular Plan for each member 3 members price: $1318 / y…" at bounding box center [1001, 405] width 240 height 102
click at [1083, 454] on li "Add [MEDICAL_DATA] Plan: $50 per family member" at bounding box center [1001, 451] width 240 height 9
click at [993, 406] on span "4 members price: $1757 / year" at bounding box center [948, 404] width 121 height 10
drag, startPoint x: 1025, startPoint y: 407, endPoint x: 889, endPoint y: 408, distance: 136.0
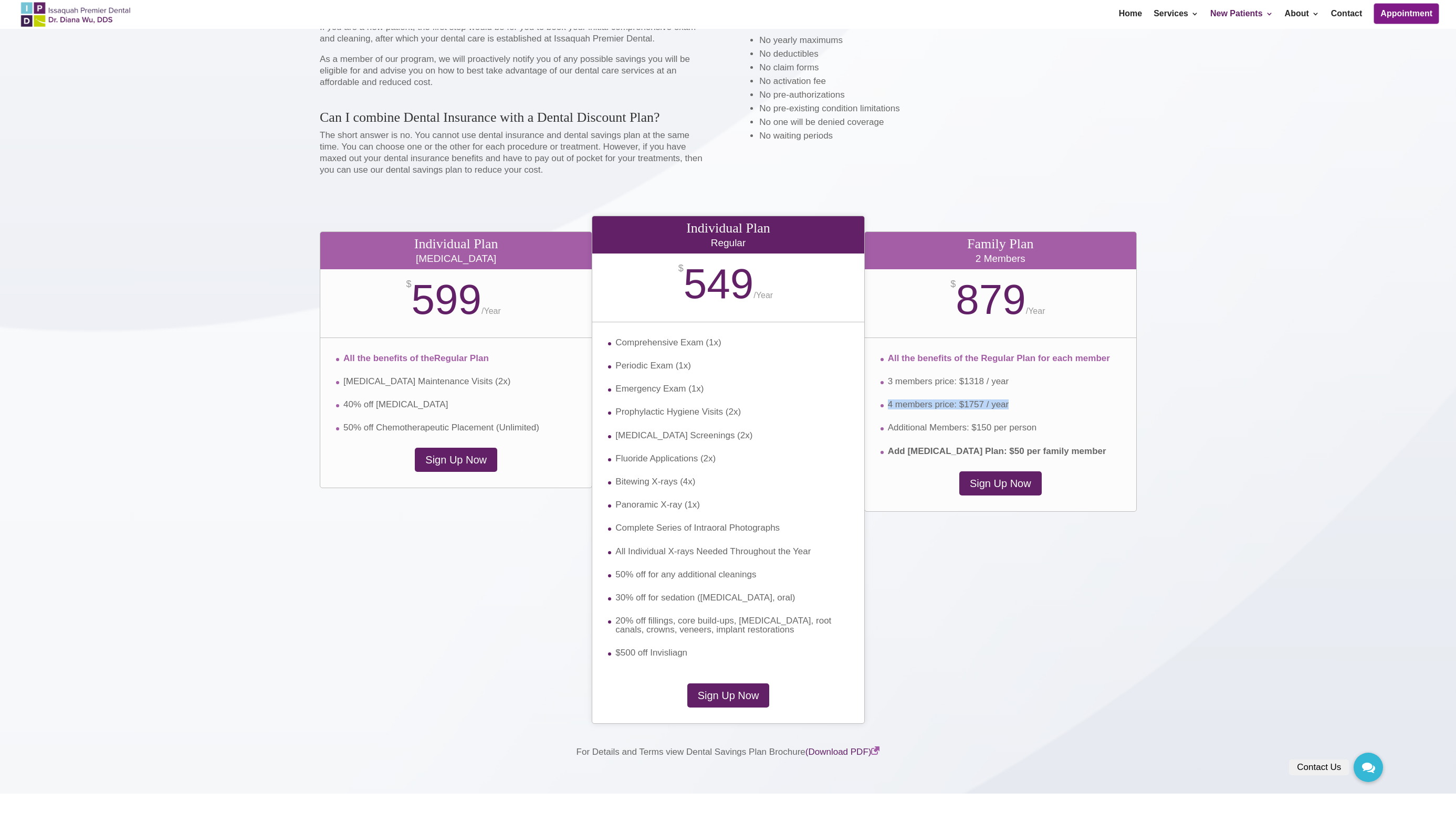
click at [889, 408] on li "4 members price: $1757 / year" at bounding box center [1001, 411] width 240 height 23
copy span "4 members price: $1757 / year"
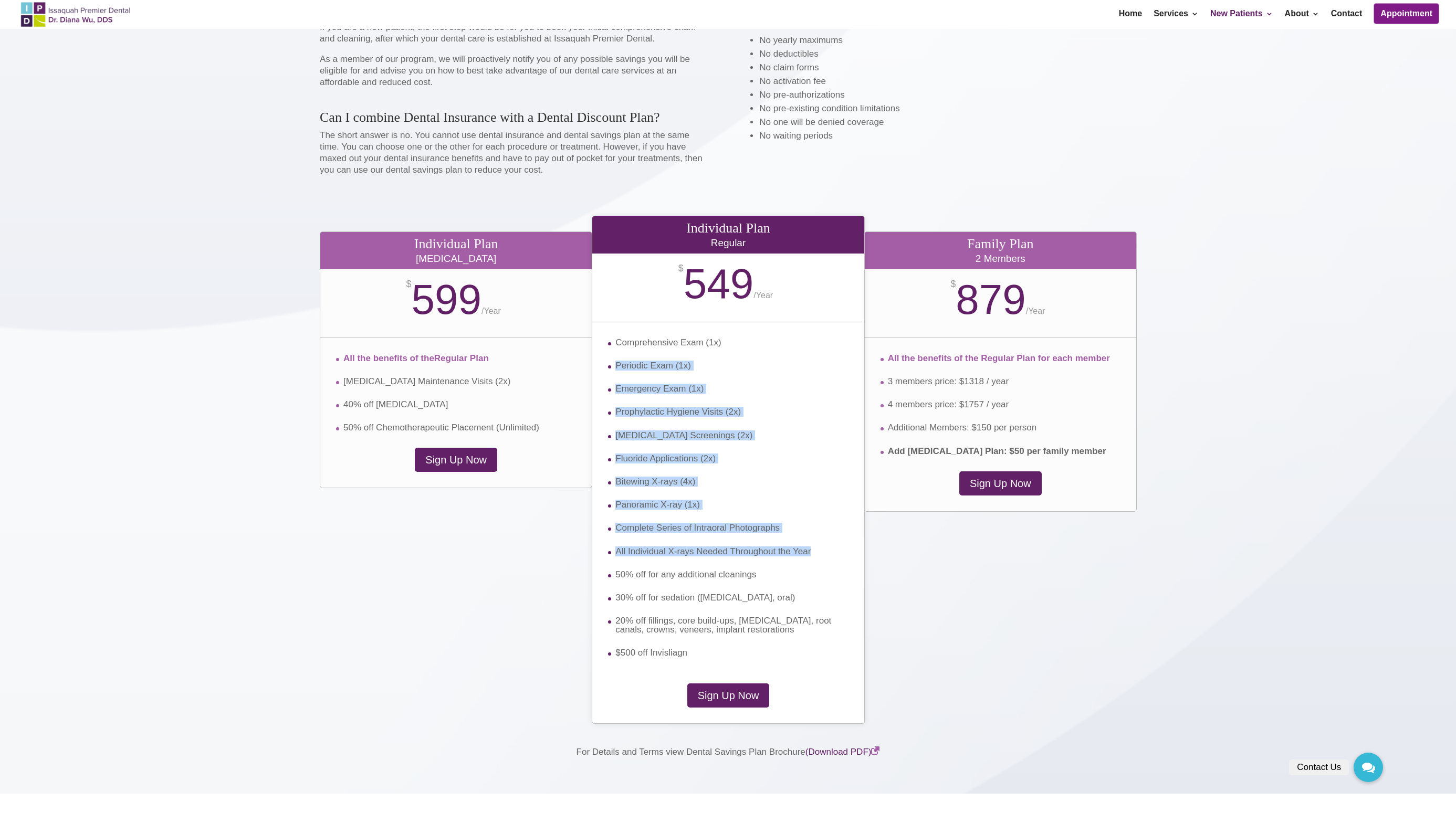
drag, startPoint x: 619, startPoint y: 372, endPoint x: 758, endPoint y: 569, distance: 241.1
click at [755, 567] on ul "Comprehensive Exam (1x) Periodic Exam (1x) Emergency Exam (1x) Prophylactic Hyg…" at bounding box center [728, 498] width 240 height 319
drag, startPoint x: 764, startPoint y: 575, endPoint x: 675, endPoint y: 407, distance: 190.1
click at [680, 413] on ul "Comprehensive Exam (1x) Periodic Exam (1x) Emergency Exam (1x) Prophylactic Hyg…" at bounding box center [728, 498] width 240 height 319
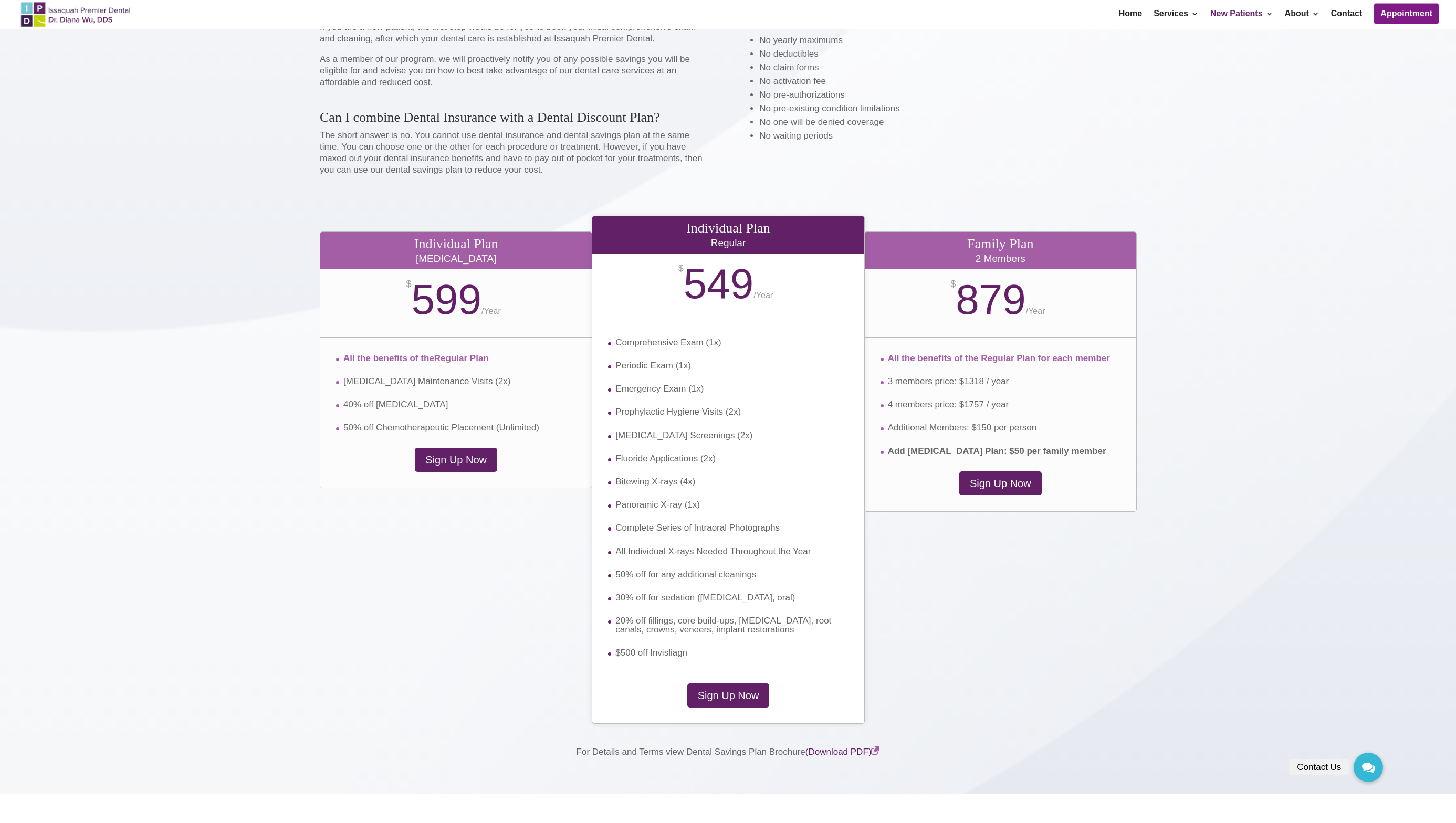
click at [674, 404] on li "Emergency Exam (1x)" at bounding box center [728, 395] width 240 height 23
click at [824, 613] on li "30% off for sedation ([MEDICAL_DATA], oral)" at bounding box center [728, 604] width 240 height 23
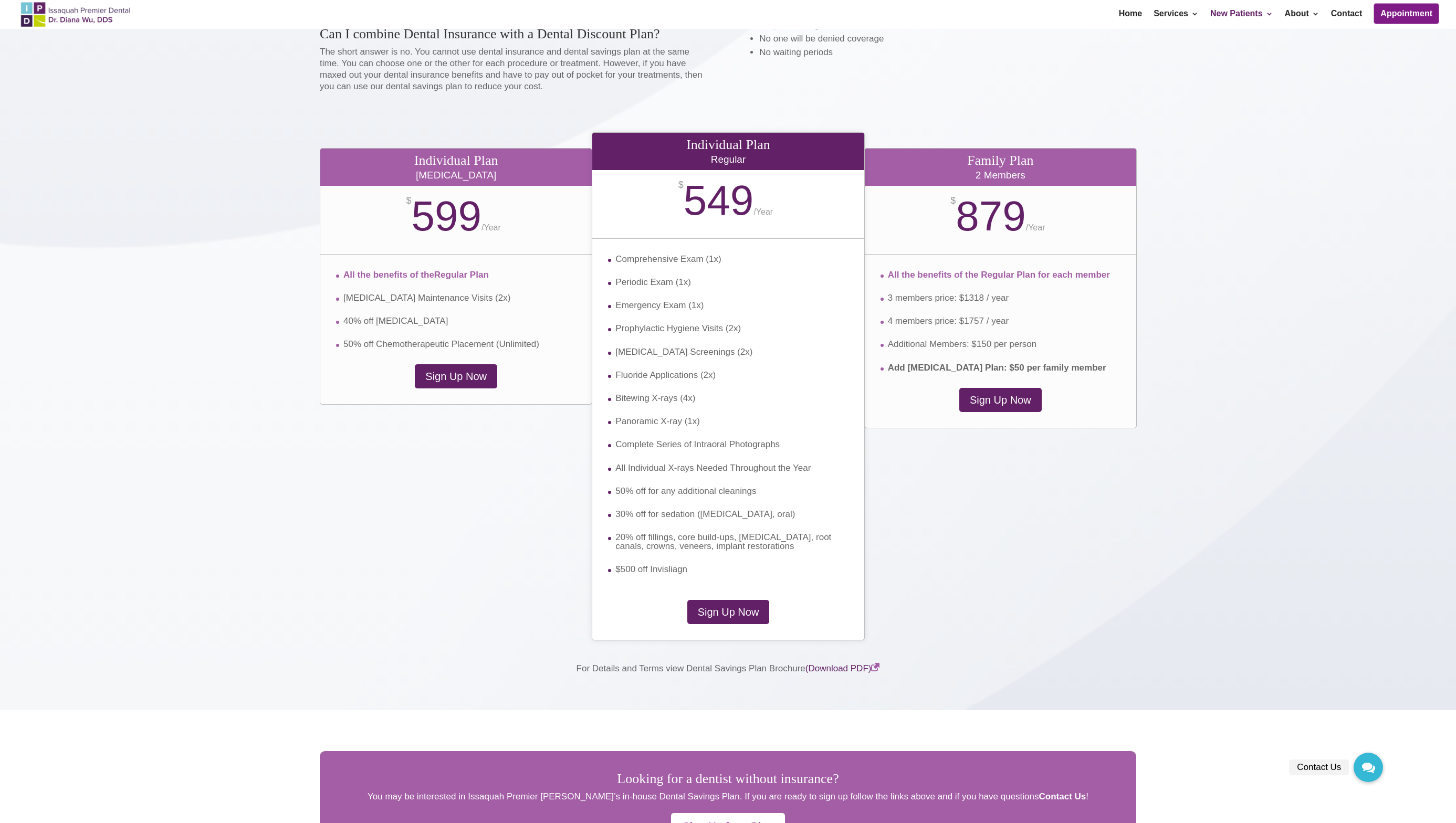
scroll to position [1756, 0]
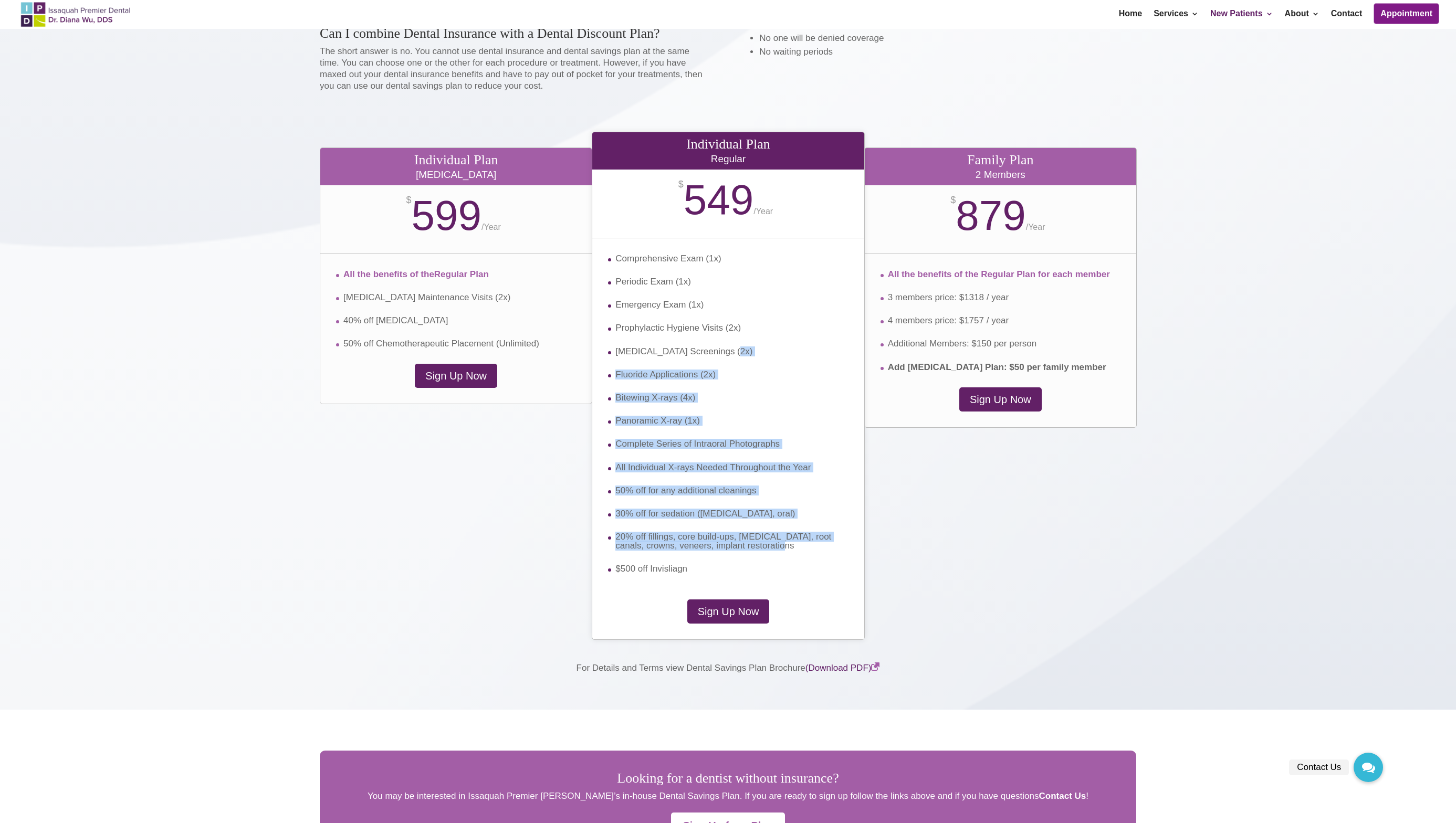
drag, startPoint x: 736, startPoint y: 556, endPoint x: 727, endPoint y: 316, distance: 240.2
click at [727, 320] on ul "Comprehensive Exam (1x) Periodic Exam (1x) Emergency Exam (1x) Prophylactic Hyg…" at bounding box center [728, 414] width 240 height 319
click at [756, 441] on span "Complete Series of Intraoral Photographs" at bounding box center [697, 444] width 164 height 10
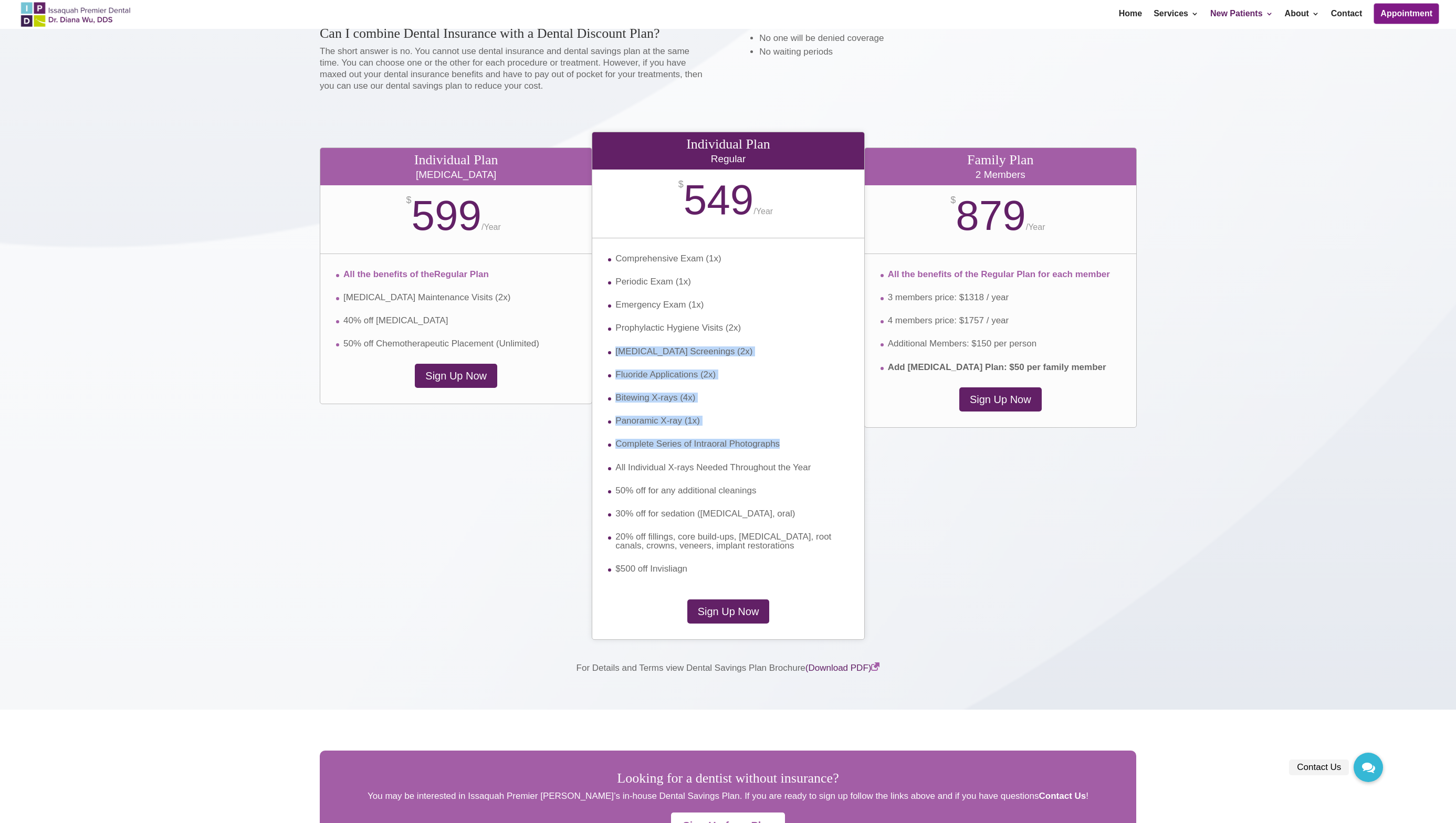
drag, startPoint x: 772, startPoint y: 458, endPoint x: 725, endPoint y: 326, distance: 140.1
click at [725, 326] on ul "Comprehensive Exam (1x) Periodic Exam (1x) Emergency Exam (1x) Prophylactic Hyg…" at bounding box center [728, 414] width 240 height 319
click at [725, 326] on span "Prophylactic Hygiene Visits (2x)" at bounding box center [678, 328] width 126 height 10
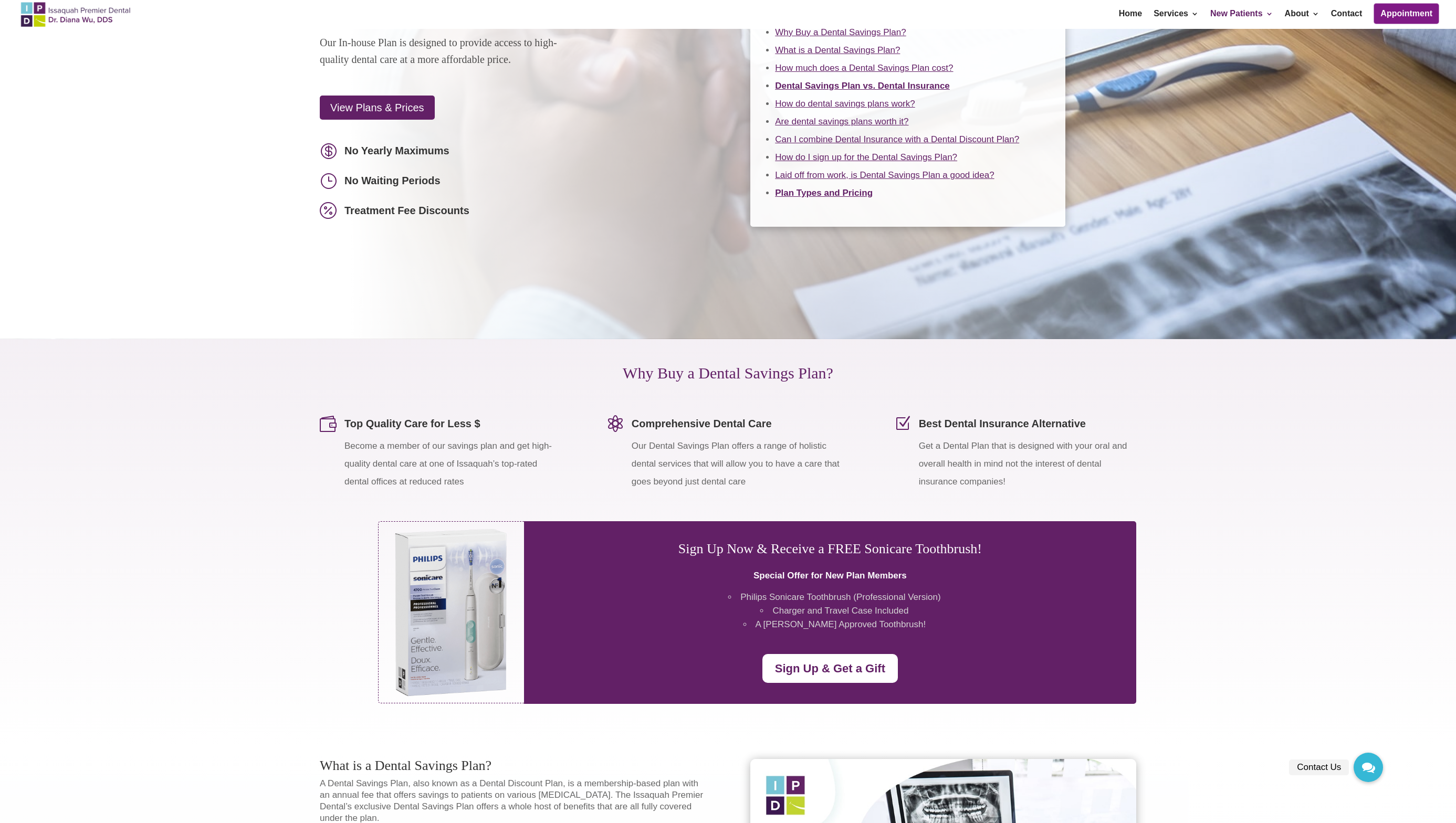
scroll to position [0, 0]
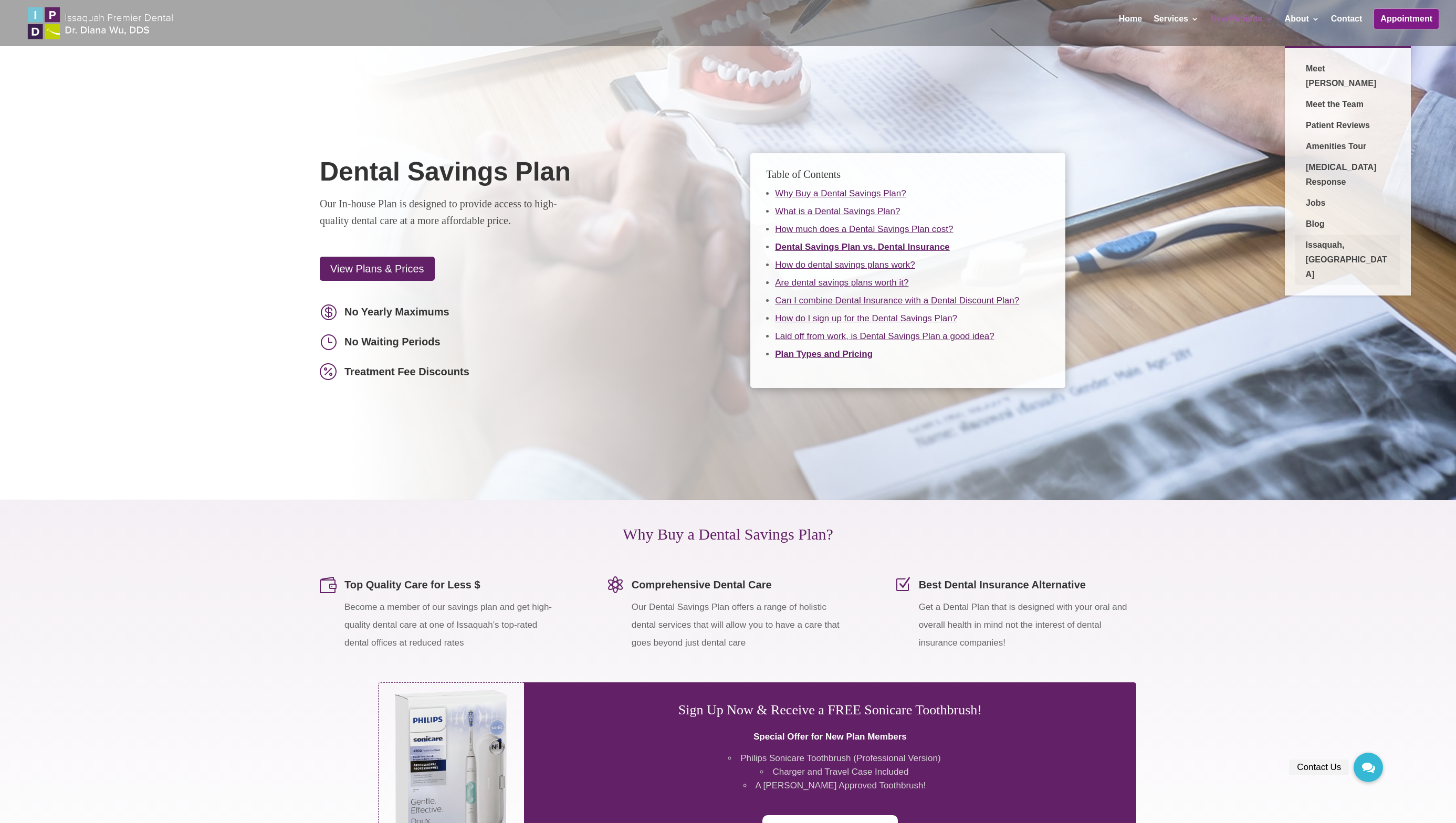
click at [1331, 234] on link "Issaquah, [GEOGRAPHIC_DATA]" at bounding box center [1348, 259] width 105 height 50
